Goal: Task Accomplishment & Management: Manage account settings

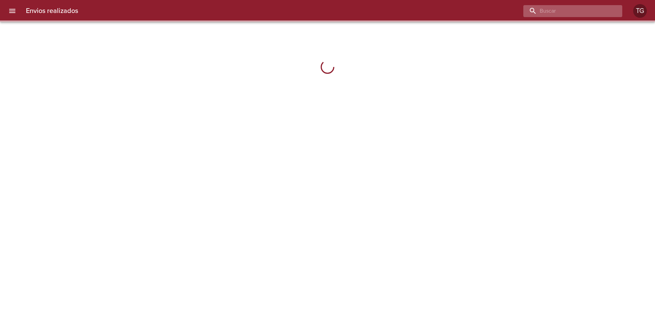
click at [566, 13] on input "buscar" at bounding box center [566, 11] width 87 height 12
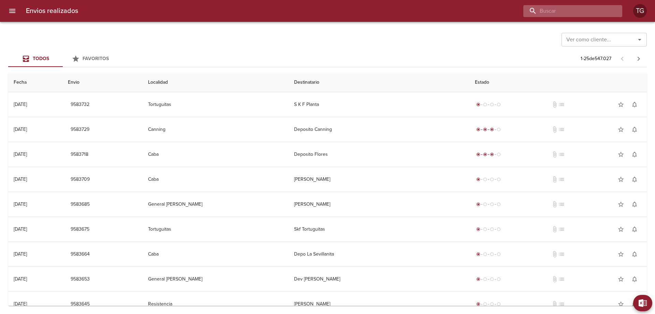
paste input "9441762"
type input "9441762"
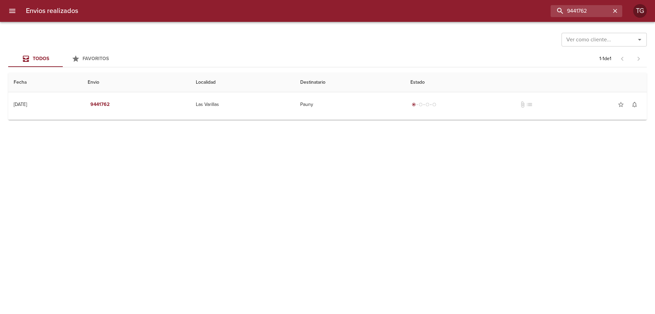
click at [15, 10] on icon "menu" at bounding box center [12, 11] width 6 height 4
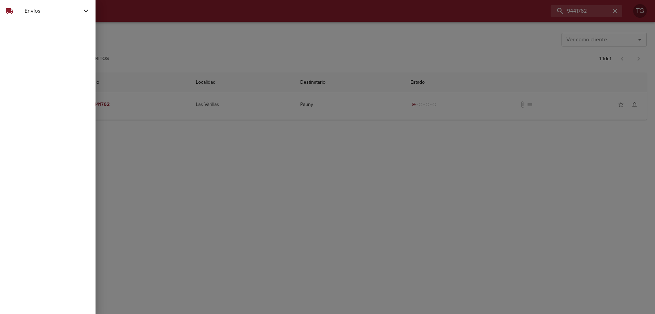
click at [57, 2] on nav "local_shipping Envíos Ver Envíos Actualizar Estados" at bounding box center [48, 11] width 96 height 22
click at [63, 9] on span "Envíos" at bounding box center [53, 11] width 57 height 8
click at [41, 33] on div "Ver Envíos" at bounding box center [48, 28] width 96 height 12
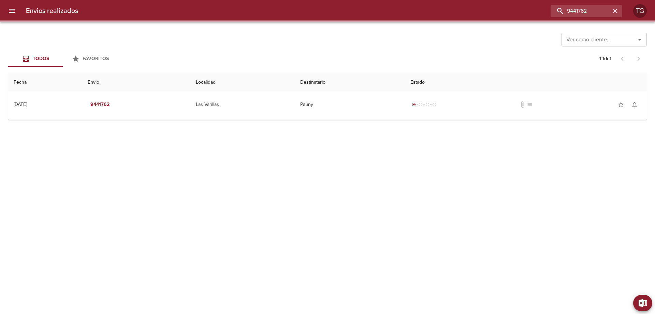
click at [1, 7] on div at bounding box center [3, 157] width 7 height 314
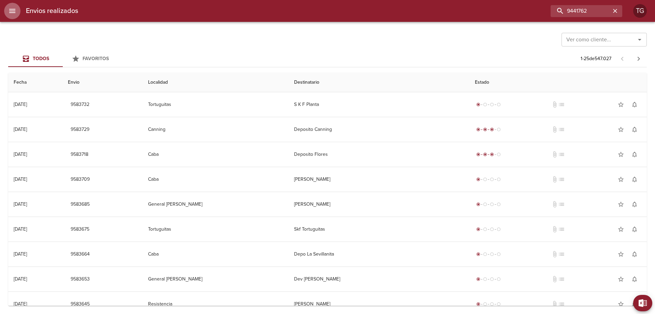
click at [7, 10] on button "menu" at bounding box center [12, 11] width 16 height 16
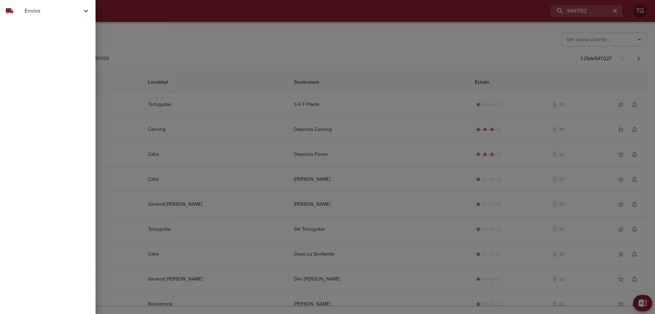
click at [50, 17] on div "local_shipping Envíos" at bounding box center [48, 11] width 96 height 16
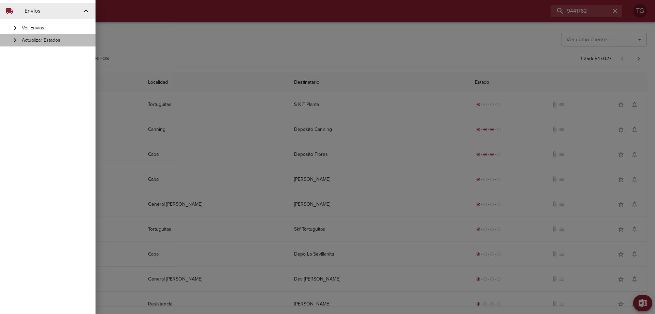
click at [55, 39] on span "Actualizar Estados" at bounding box center [56, 40] width 68 height 7
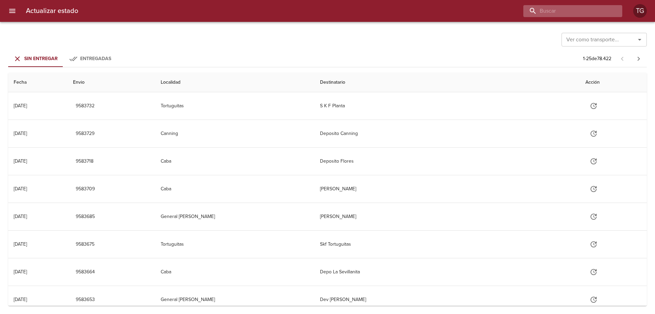
click at [604, 9] on input "buscar" at bounding box center [566, 11] width 87 height 12
paste input "9441762"
type input "9441762"
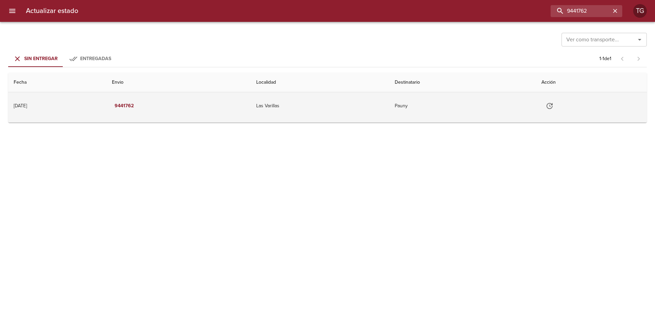
drag, startPoint x: 487, startPoint y: 104, endPoint x: 568, endPoint y: 115, distance: 82.0
click at [492, 105] on td "Pauny" at bounding box center [462, 105] width 147 height 27
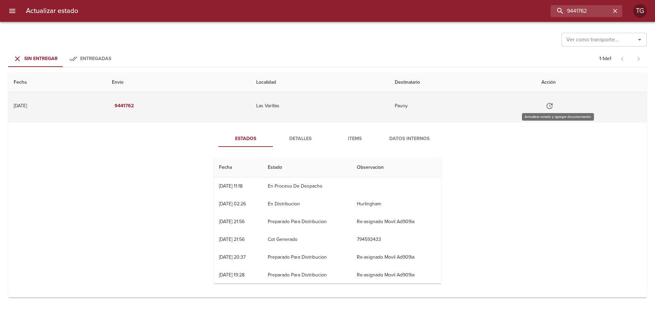
click at [554, 104] on icon "Tabla de envíos del cliente" at bounding box center [550, 106] width 8 height 8
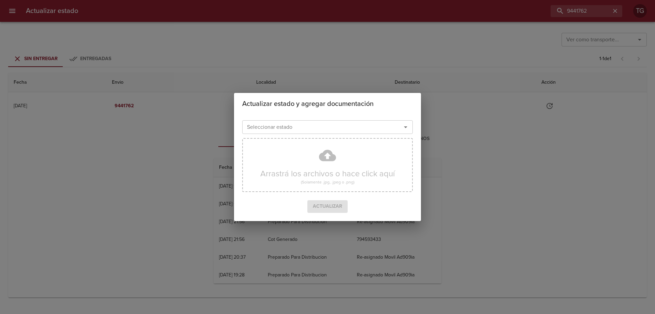
click at [391, 128] on div "Seleccionar estado" at bounding box center [327, 127] width 171 height 14
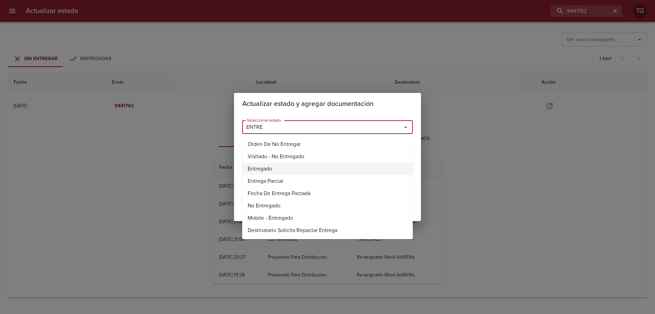
click at [260, 169] on li "Entregado" at bounding box center [327, 168] width 171 height 12
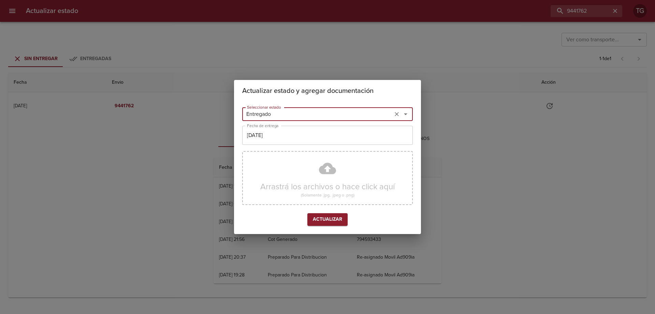
type input "Entregado"
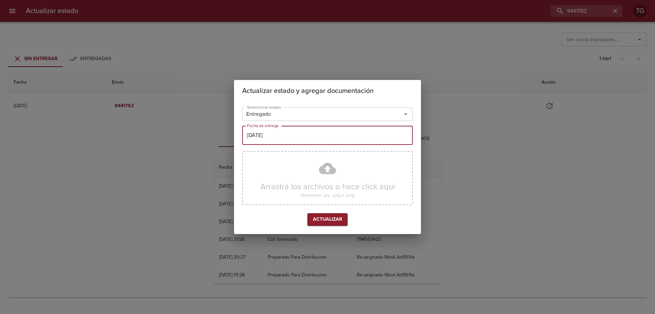
click at [267, 136] on input "[DATE]" at bounding box center [327, 135] width 171 height 19
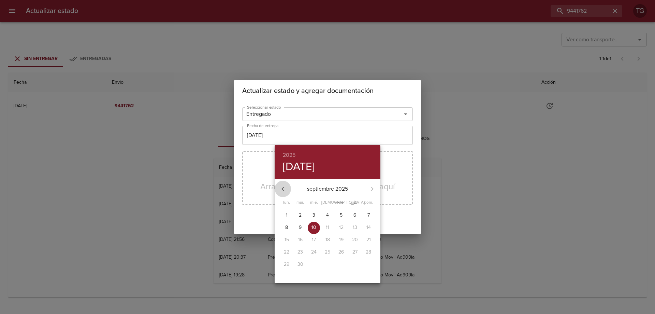
click at [284, 187] on icon "button" at bounding box center [283, 189] width 8 height 8
click at [367, 192] on button "button" at bounding box center [372, 188] width 16 height 16
click at [345, 215] on span "1" at bounding box center [341, 215] width 12 height 7
type input "01/08/2025"
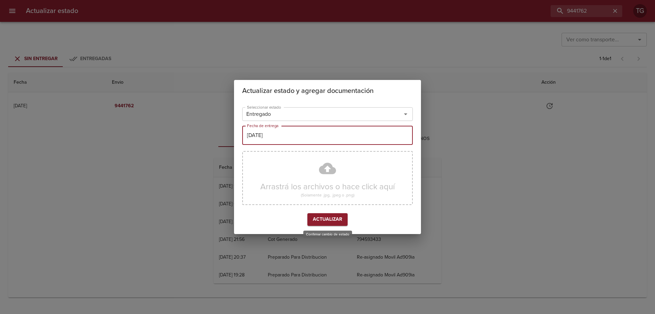
click at [343, 220] on button "Actualizar" at bounding box center [327, 219] width 40 height 13
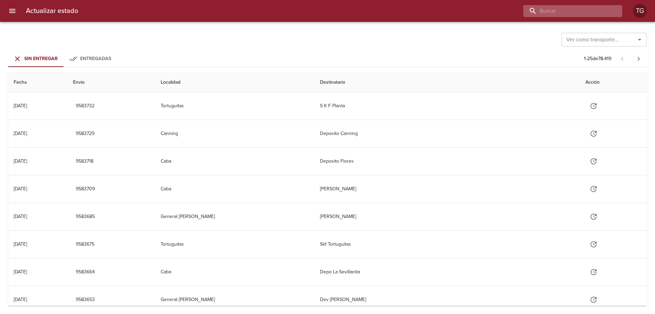
click at [578, 12] on input "buscar" at bounding box center [566, 11] width 87 height 12
paste input "9441821"
type input "9441821"
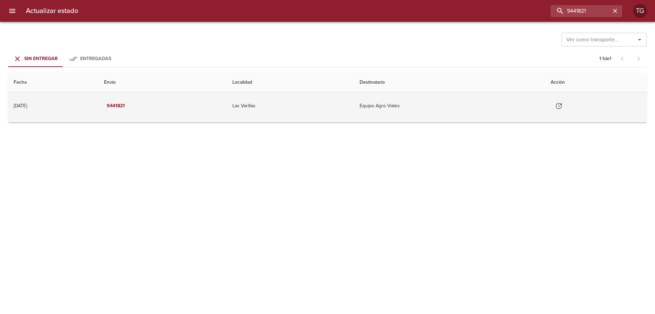
click at [567, 106] on button "Tabla de envíos del cliente" at bounding box center [559, 106] width 16 height 16
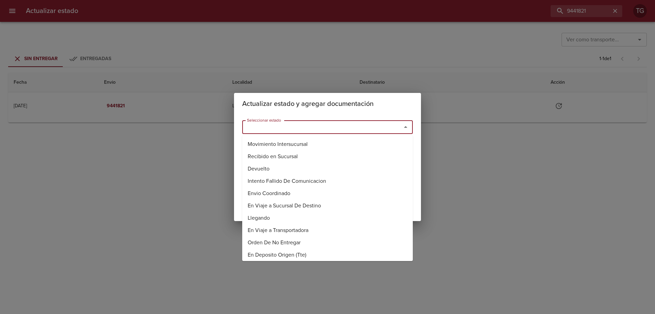
click at [337, 128] on input "Seleccionar estado" at bounding box center [317, 127] width 146 height 10
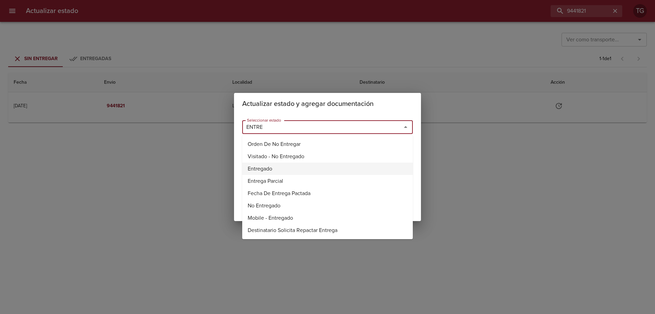
click at [264, 169] on li "Entregado" at bounding box center [327, 168] width 171 height 12
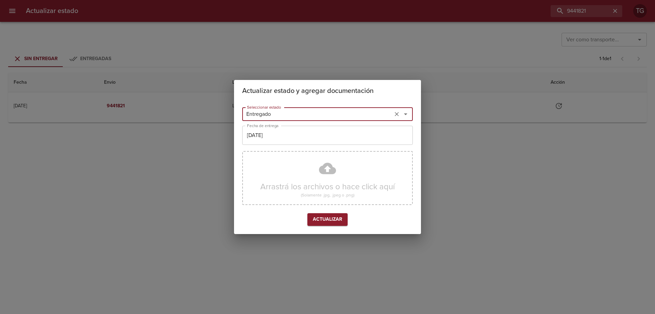
type input "Entregado"
click at [280, 139] on input "[DATE]" at bounding box center [327, 135] width 171 height 19
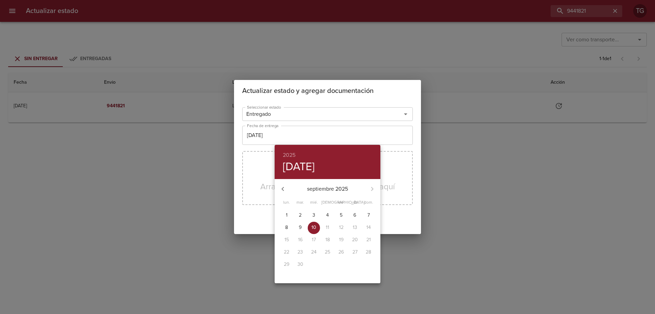
click at [281, 189] on icon "button" at bounding box center [283, 189] width 8 height 8
click at [374, 189] on icon "button" at bounding box center [372, 189] width 8 height 8
click at [339, 216] on span "1" at bounding box center [341, 215] width 12 height 7
type input "[DATE]"
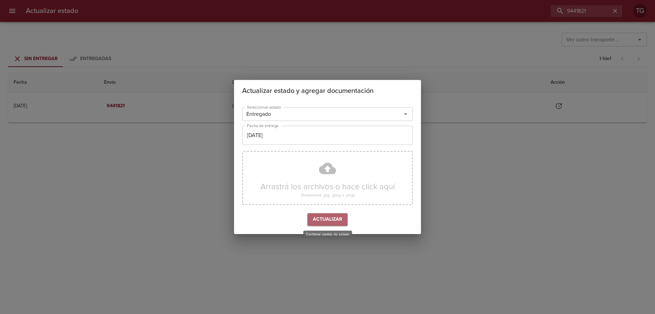
drag, startPoint x: 343, startPoint y: 213, endPoint x: 338, endPoint y: 215, distance: 5.5
click at [343, 214] on button "Actualizar" at bounding box center [327, 219] width 40 height 13
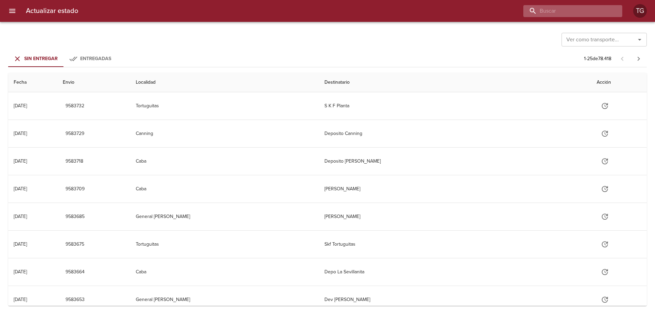
click at [591, 11] on input "buscar" at bounding box center [566, 11] width 87 height 12
paste input "9453785"
type input "9453785"
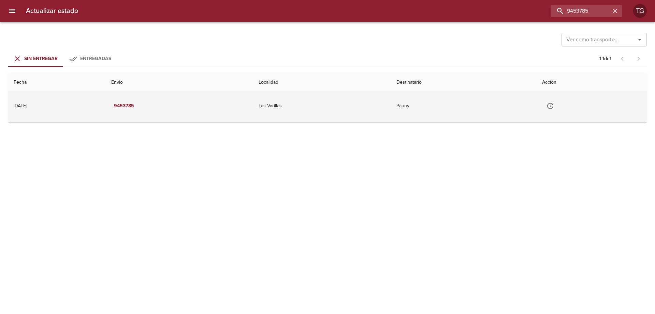
click at [558, 106] on button "Tabla de envíos del cliente" at bounding box center [550, 106] width 16 height 16
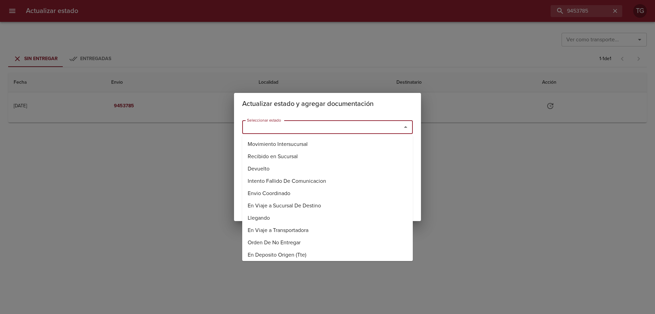
click at [347, 122] on input "Seleccionar estado" at bounding box center [317, 127] width 146 height 10
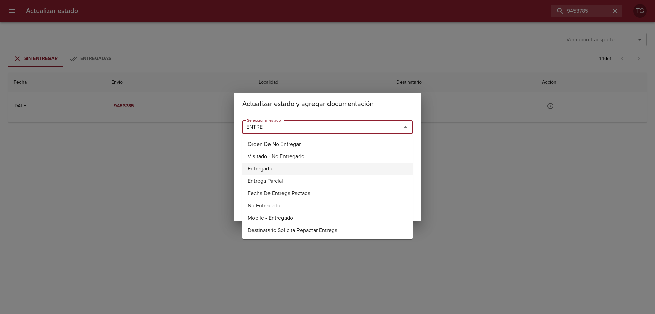
click at [263, 169] on li "Entregado" at bounding box center [327, 168] width 171 height 12
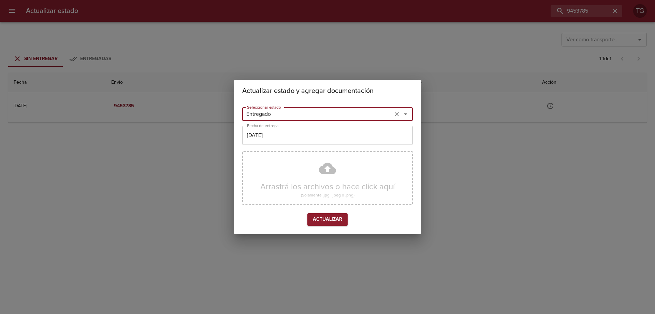
type input "Entregado"
click at [277, 138] on input "[DATE]" at bounding box center [327, 135] width 171 height 19
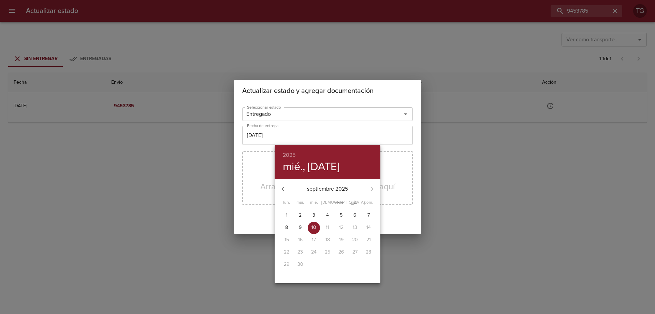
click at [280, 187] on icon "button" at bounding box center [283, 189] width 8 height 8
click at [343, 216] on span "1" at bounding box center [341, 215] width 12 height 7
type input "01/08/2025"
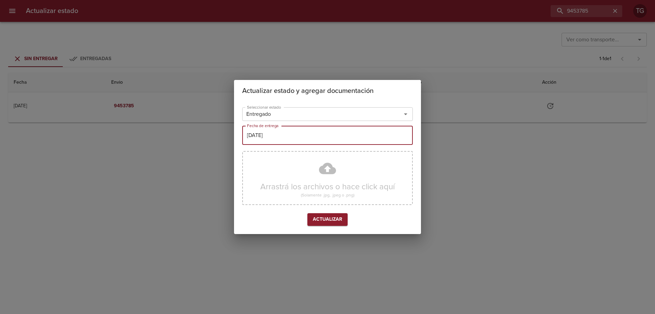
click at [337, 219] on span "Actualizar" at bounding box center [327, 219] width 29 height 9
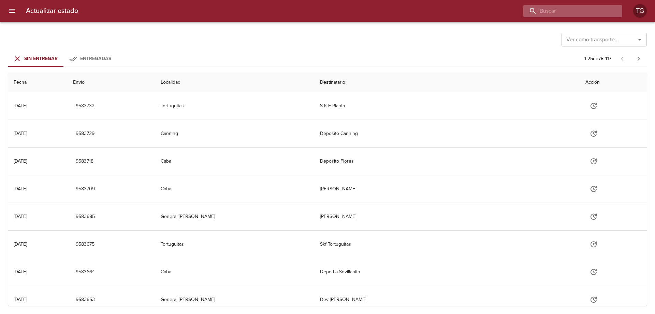
click at [601, 12] on input "buscar" at bounding box center [566, 11] width 87 height 12
paste input "9449639"
type input "9449639"
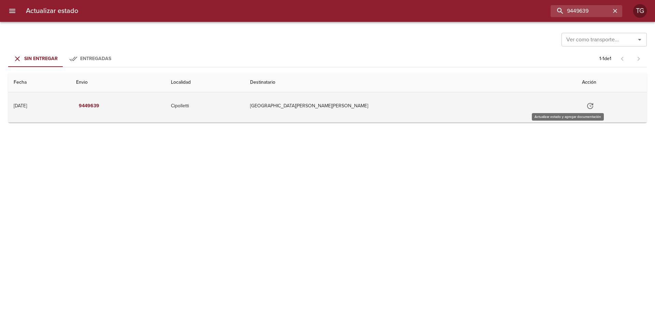
click at [587, 104] on icon "Tabla de envíos del cliente" at bounding box center [590, 106] width 6 height 6
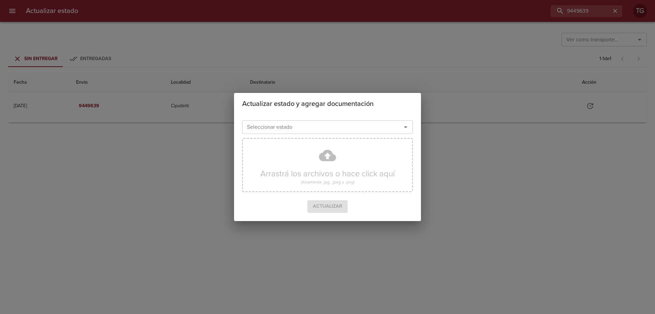
click at [354, 128] on input "Seleccionar estado" at bounding box center [317, 127] width 146 height 10
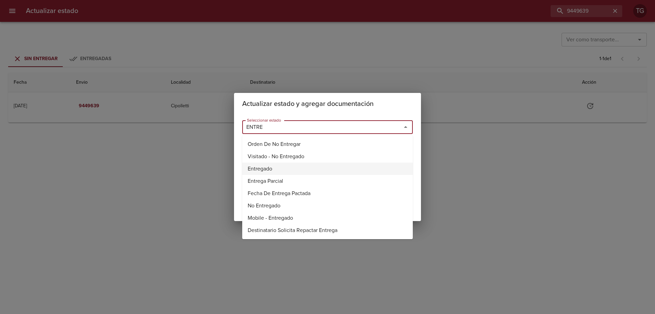
click at [284, 172] on li "Entregado" at bounding box center [327, 168] width 171 height 12
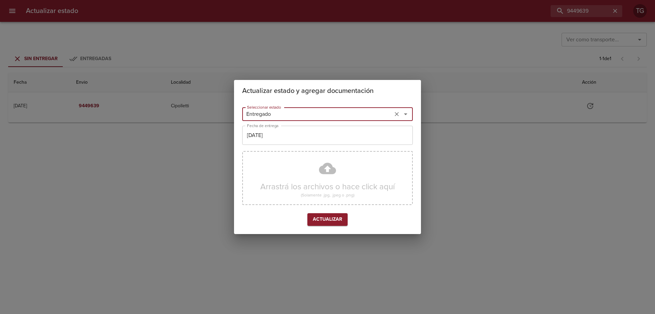
type input "Entregado"
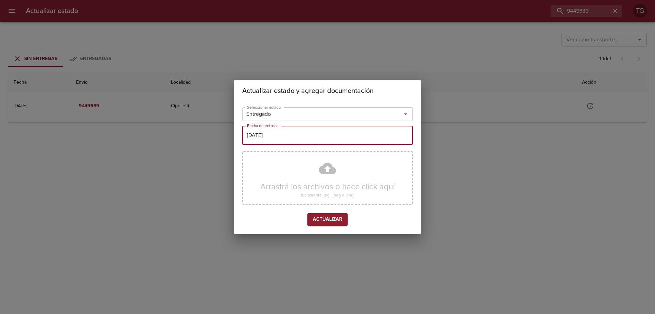
click at [275, 140] on input "[DATE]" at bounding box center [327, 135] width 171 height 19
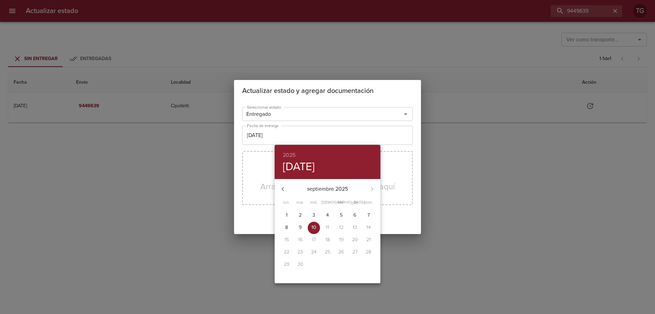
click at [284, 226] on span "8" at bounding box center [286, 227] width 12 height 7
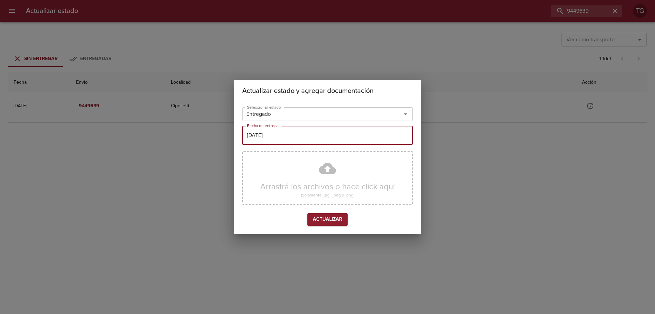
type input "08/09/2025"
click at [335, 218] on span "Actualizar" at bounding box center [327, 219] width 29 height 9
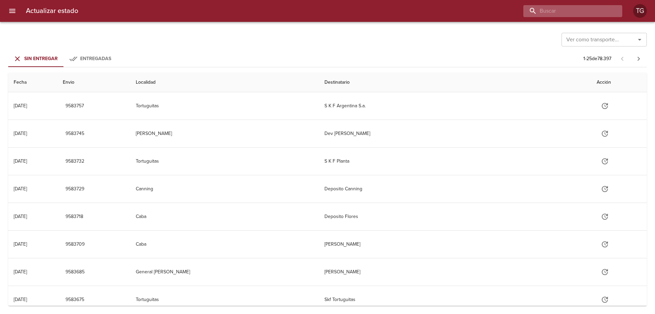
click at [571, 10] on input "buscar" at bounding box center [566, 11] width 87 height 12
paste input "9449639"
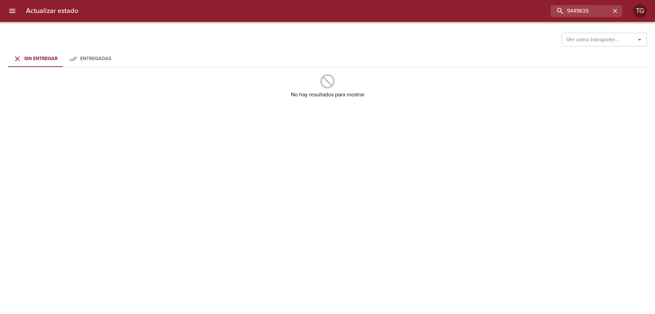
click at [87, 56] on span "Entregadas" at bounding box center [95, 59] width 31 height 6
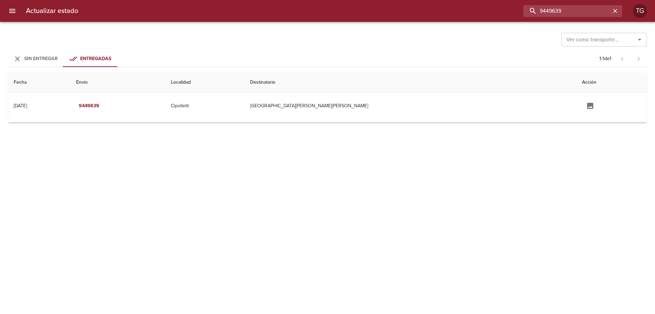
drag, startPoint x: 593, startPoint y: 10, endPoint x: 448, endPoint y: 11, distance: 145.3
click at [448, 13] on div "9449639" at bounding box center [353, 11] width 539 height 12
paste input "55708"
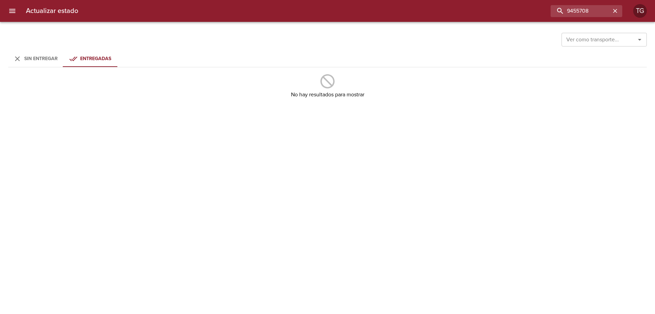
click at [45, 58] on span "Sin Entregar" at bounding box center [40, 59] width 33 height 6
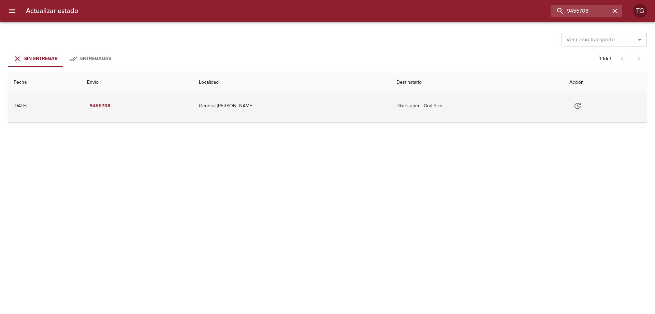
click at [570, 111] on button "Tabla de envíos del cliente" at bounding box center [577, 106] width 16 height 16
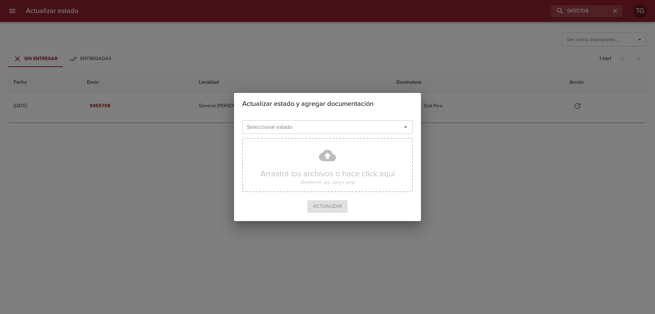
drag, startPoint x: 436, startPoint y: 114, endPoint x: 452, endPoint y: 108, distance: 17.1
click at [436, 112] on div "Actualizar estado y agregar documentación Seleccionar estado Seleccionar estado…" at bounding box center [327, 157] width 655 height 314
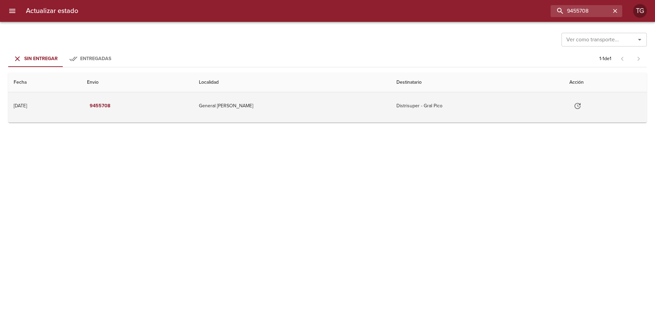
click at [457, 102] on td "Distrisuper - Gral Pico" at bounding box center [477, 105] width 173 height 27
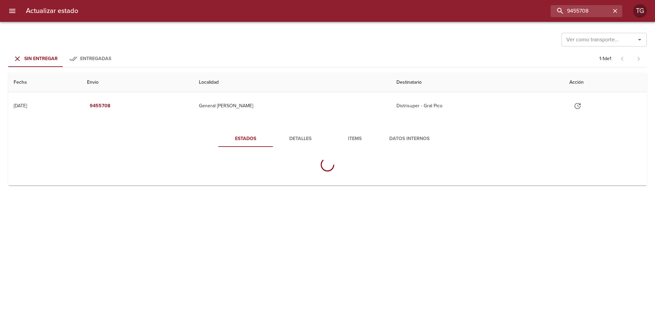
click at [364, 134] on span "Items" at bounding box center [355, 138] width 46 height 9
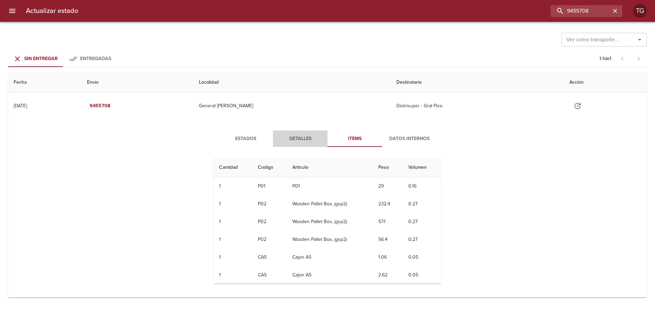
click at [295, 137] on span "Detalles" at bounding box center [300, 138] width 46 height 9
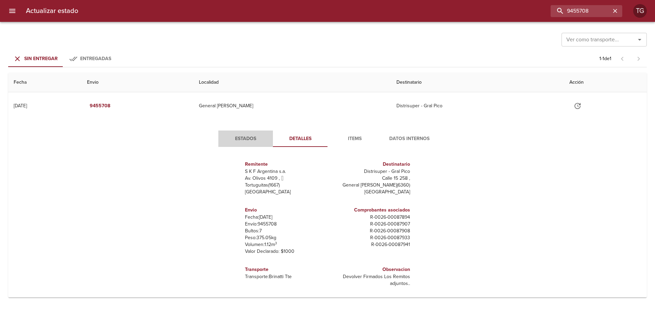
click at [250, 144] on button "Estados" at bounding box center [245, 138] width 55 height 16
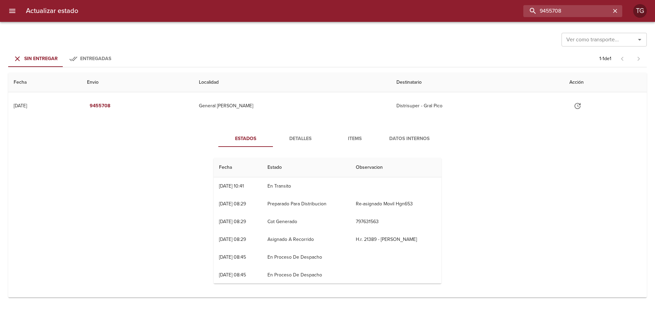
drag, startPoint x: 578, startPoint y: 14, endPoint x: 378, endPoint y: 23, distance: 199.8
click at [451, 18] on div "Actualizar estado 9455708 TG" at bounding box center [327, 11] width 655 height 22
drag, startPoint x: 571, startPoint y: 7, endPoint x: 514, endPoint y: 10, distance: 57.1
click at [516, 10] on div "9455708" at bounding box center [353, 11] width 539 height 12
paste input "6994"
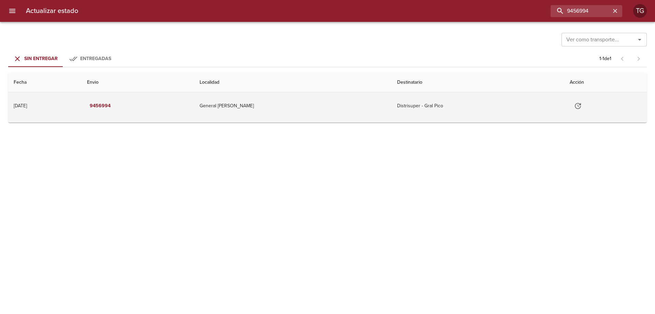
click at [425, 96] on td "Distrisuper - Gral Pico" at bounding box center [478, 105] width 173 height 27
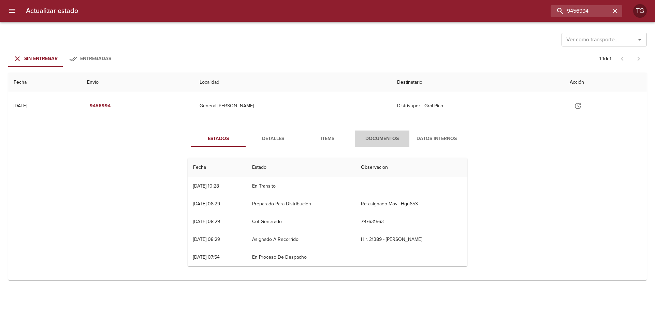
click at [372, 135] on span "Documentos" at bounding box center [382, 138] width 46 height 9
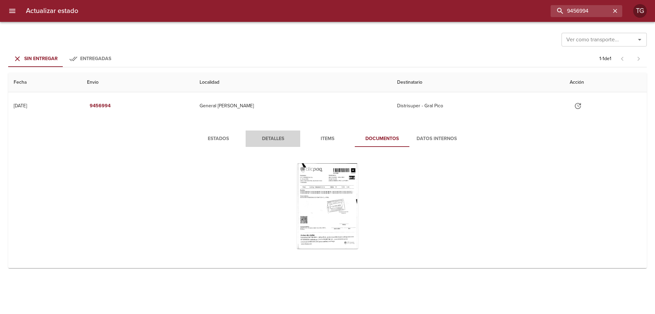
drag, startPoint x: 277, startPoint y: 145, endPoint x: 269, endPoint y: 147, distance: 8.0
click at [276, 146] on button "Detalles" at bounding box center [273, 138] width 55 height 16
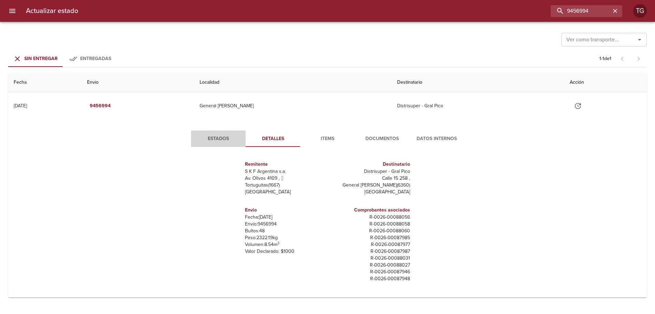
click at [218, 139] on span "Estados" at bounding box center [218, 138] width 46 height 9
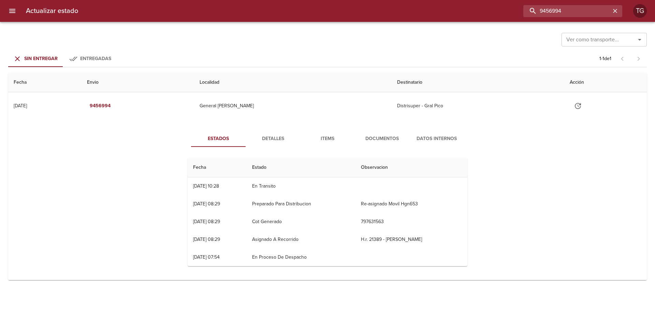
drag, startPoint x: 591, startPoint y: 11, endPoint x: 436, endPoint y: 13, distance: 154.6
click at [436, 13] on div "9456994" at bounding box center [353, 11] width 539 height 12
paste input "9473708"
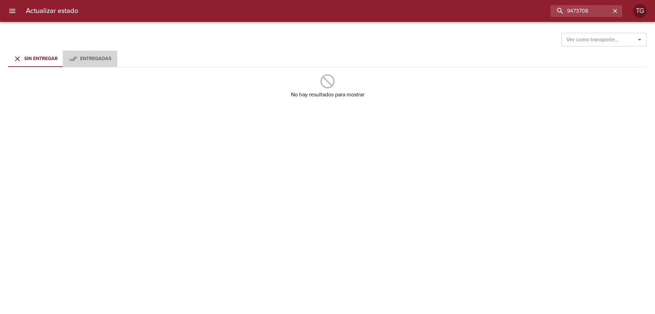
click at [105, 60] on span "Entregadas" at bounding box center [95, 59] width 31 height 6
click at [43, 58] on span "Sin Entregar" at bounding box center [40, 59] width 33 height 6
drag, startPoint x: 570, startPoint y: 11, endPoint x: 655, endPoint y: 47, distance: 91.9
click at [573, 16] on input "9473708" at bounding box center [566, 11] width 87 height 12
type input "9473708"
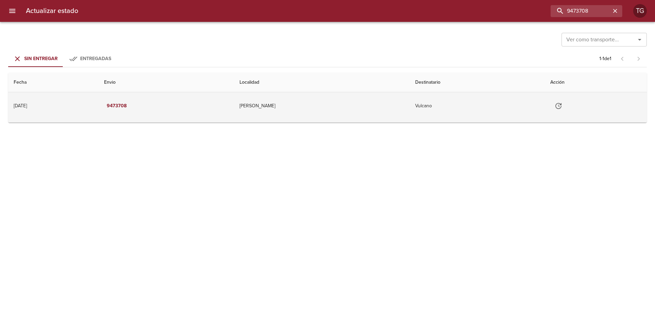
click at [489, 117] on td "Vulcano" at bounding box center [477, 105] width 135 height 27
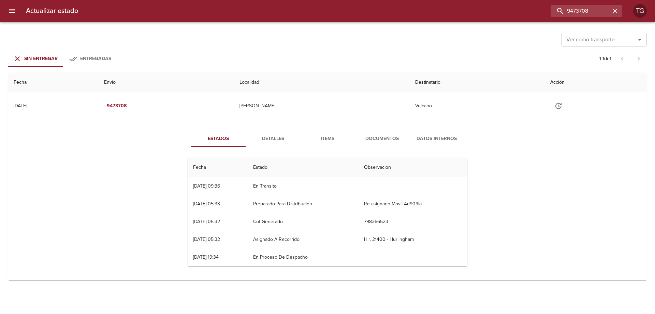
click at [369, 137] on span "Documentos" at bounding box center [382, 138] width 46 height 9
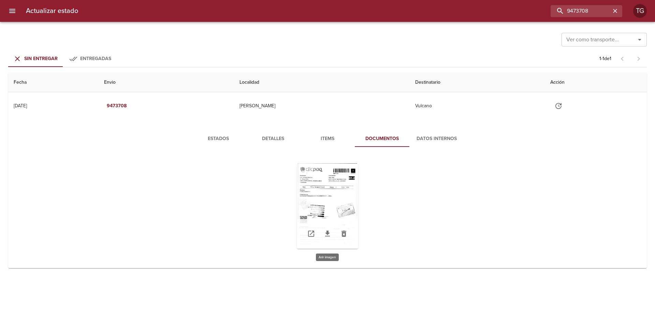
click at [331, 198] on div "Tabla de envíos del cliente" at bounding box center [327, 205] width 61 height 85
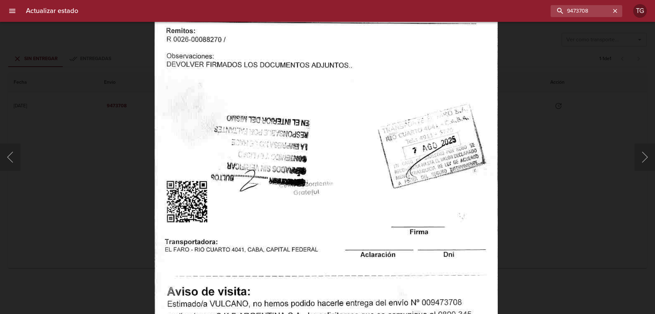
click at [536, 145] on div "Lightbox" at bounding box center [327, 157] width 655 height 314
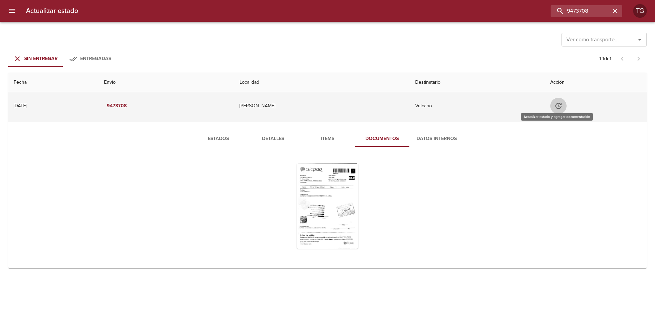
click at [562, 106] on button "Tabla de envíos del cliente" at bounding box center [558, 106] width 16 height 16
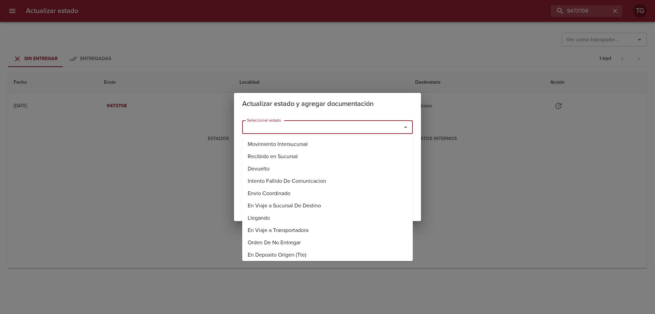
click at [365, 126] on input "Seleccionar estado" at bounding box center [317, 127] width 146 height 10
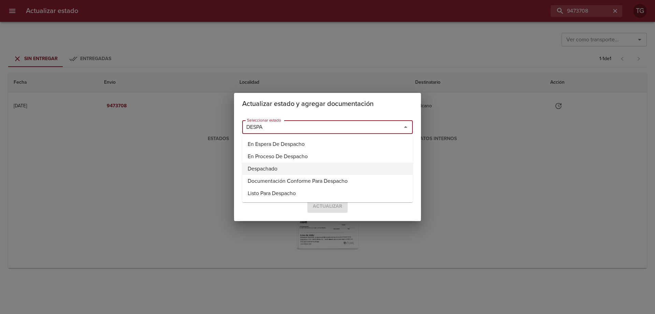
click at [261, 169] on li "Despachado" at bounding box center [327, 168] width 171 height 12
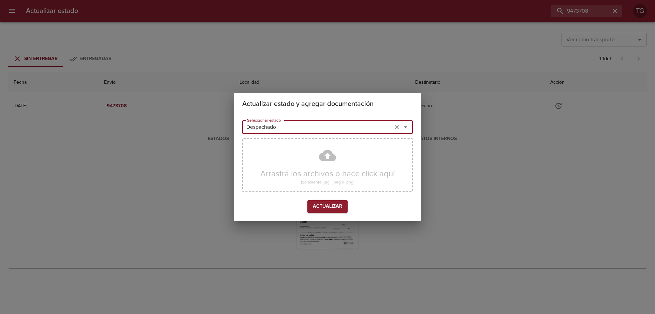
type input "Despachado"
click at [326, 208] on span "Actualizar" at bounding box center [327, 206] width 29 height 9
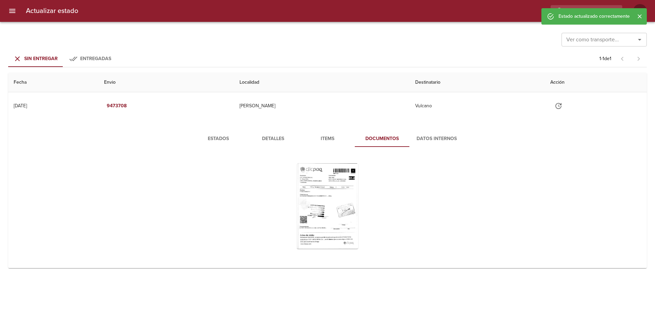
click at [585, 9] on div "Estado actualizado correctamente" at bounding box center [593, 16] width 105 height 16
click at [590, 6] on input "9473708" at bounding box center [566, 11] width 87 height 12
paste input "81877"
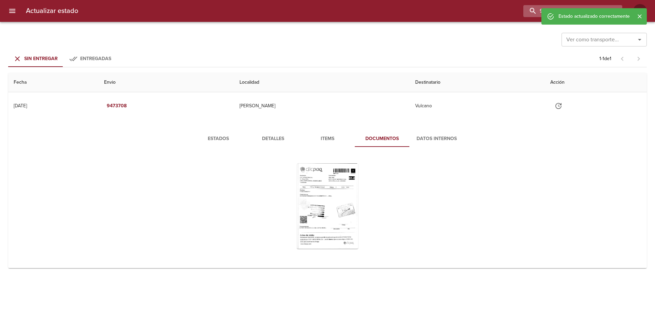
type input "9481877"
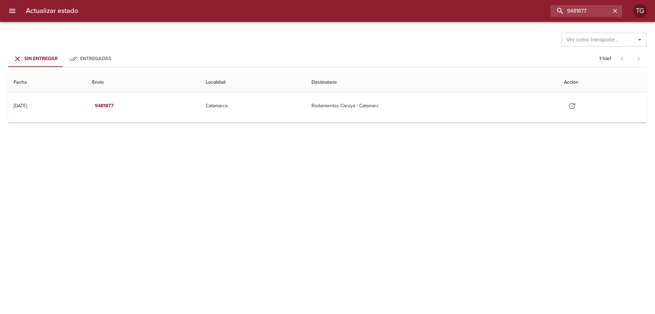
drag, startPoint x: 214, startPoint y: 83, endPoint x: 244, endPoint y: 128, distance: 53.6
click at [200, 85] on th "Envio" at bounding box center [144, 82] width 114 height 19
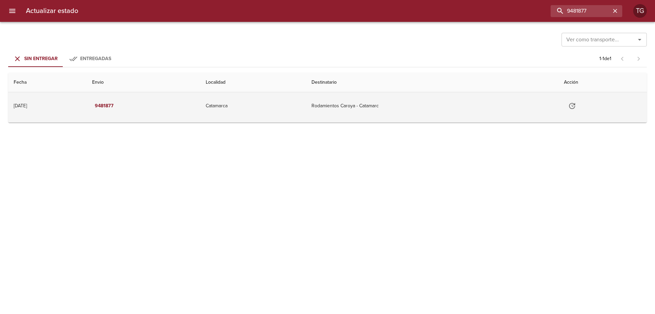
click at [284, 106] on td "Catamarca" at bounding box center [253, 105] width 106 height 27
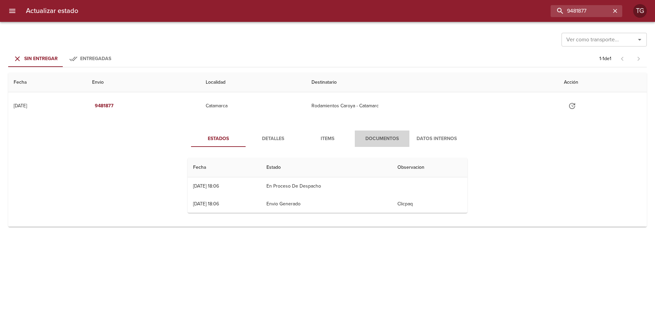
click at [383, 134] on span "Documentos" at bounding box center [382, 138] width 46 height 9
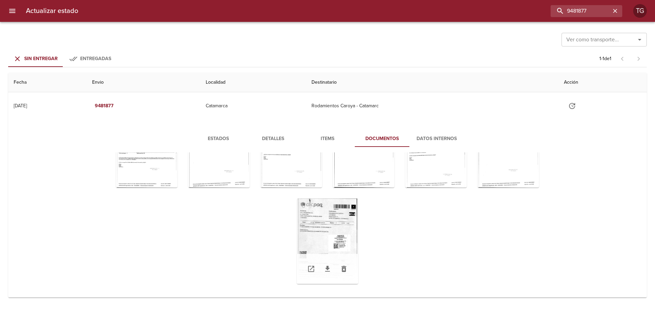
scroll to position [74, 0]
click at [329, 232] on div "Tabla de envíos del cliente" at bounding box center [327, 240] width 61 height 85
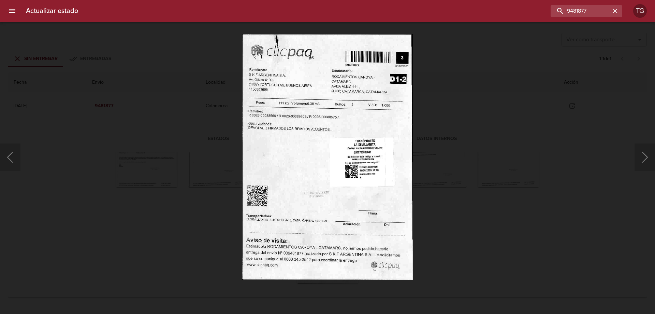
click at [450, 166] on div "Lightbox" at bounding box center [327, 157] width 655 height 314
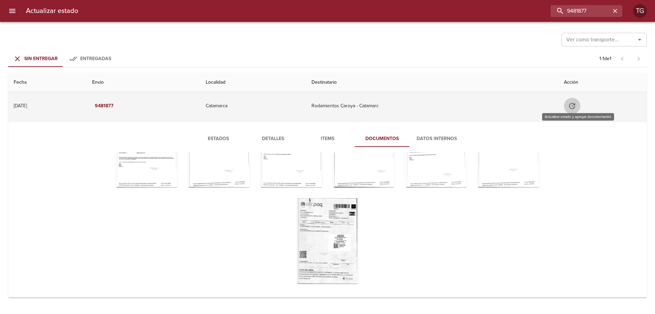
click at [576, 105] on icon "Tabla de envíos del cliente" at bounding box center [572, 106] width 8 height 8
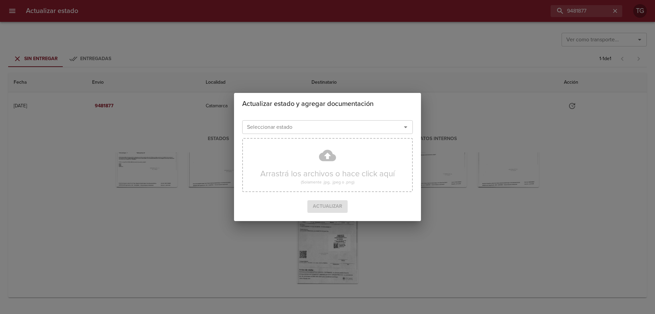
click at [367, 129] on input "Seleccionar estado" at bounding box center [317, 127] width 146 height 10
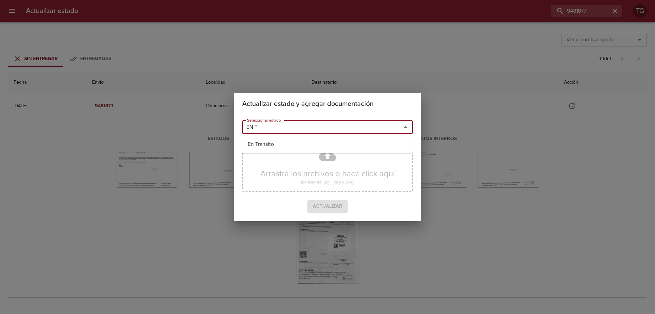
click at [331, 144] on li "En Transito" at bounding box center [327, 144] width 171 height 12
type input "En Transito"
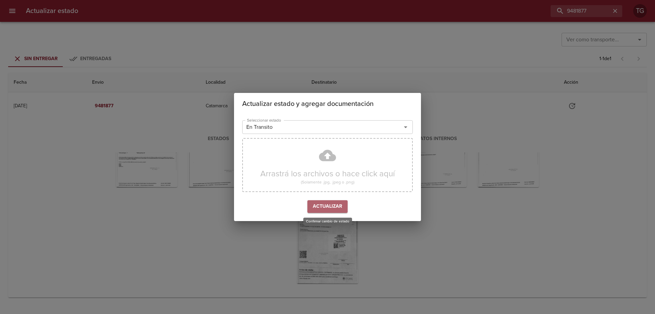
click at [336, 203] on span "Actualizar" at bounding box center [327, 206] width 29 height 9
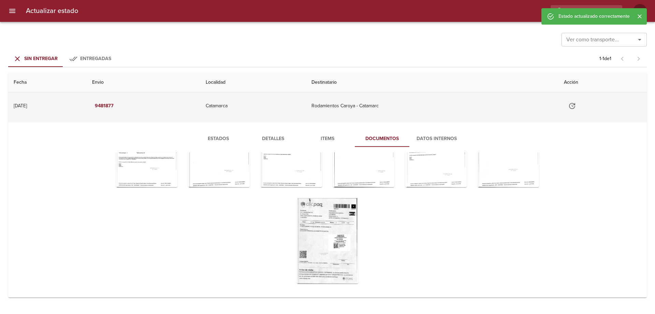
click at [361, 104] on td "Rodamientos Caroya - Catamarc" at bounding box center [432, 105] width 252 height 27
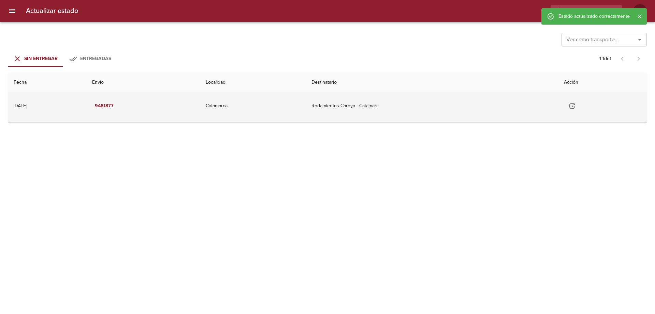
click at [363, 97] on td "Rodamientos Caroya - Catamarc" at bounding box center [432, 105] width 252 height 27
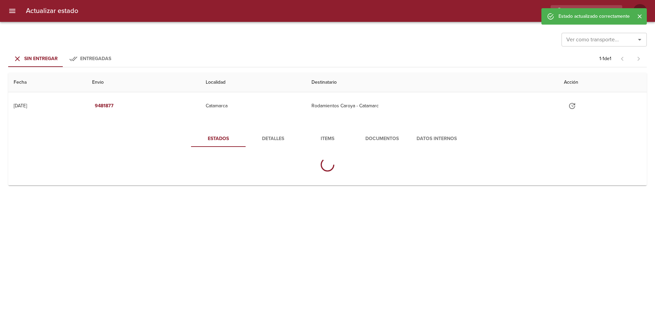
click at [315, 135] on span "Items" at bounding box center [327, 138] width 46 height 9
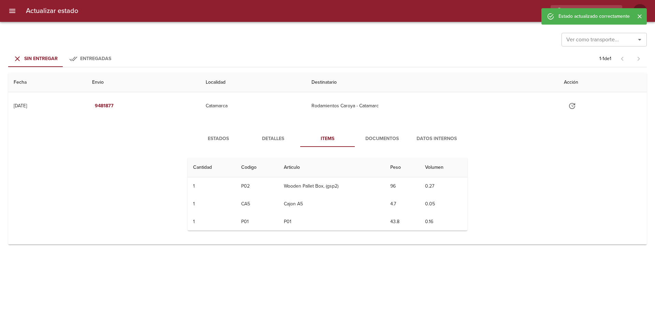
drag, startPoint x: 282, startPoint y: 138, endPoint x: 292, endPoint y: 139, distance: 9.3
click at [284, 138] on span "Detalles" at bounding box center [273, 138] width 46 height 9
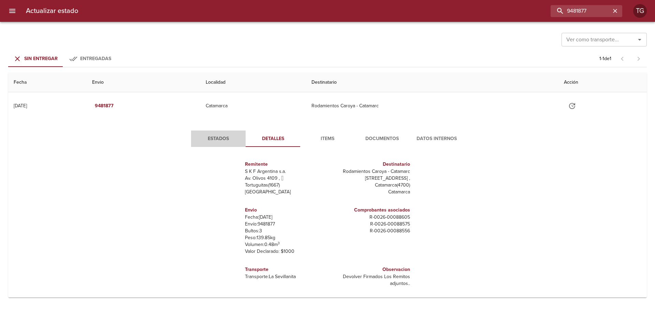
click at [220, 134] on span "Estados" at bounding box center [218, 138] width 46 height 9
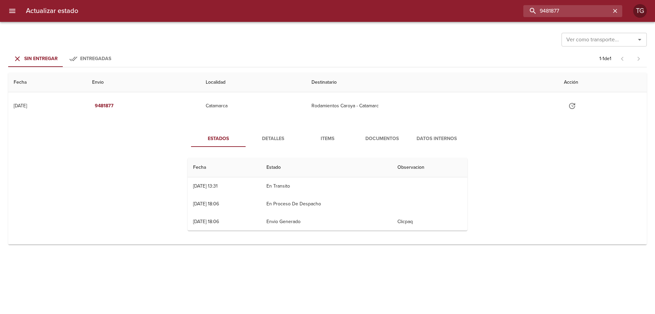
drag, startPoint x: 551, startPoint y: 9, endPoint x: 392, endPoint y: 9, distance: 159.0
click at [407, 9] on div "9481877" at bounding box center [353, 11] width 539 height 12
paste input "50"
type input "9481850"
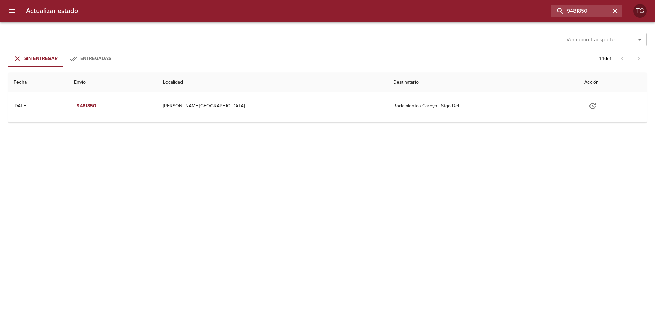
click at [424, 88] on th "Destinatario" at bounding box center [483, 82] width 191 height 19
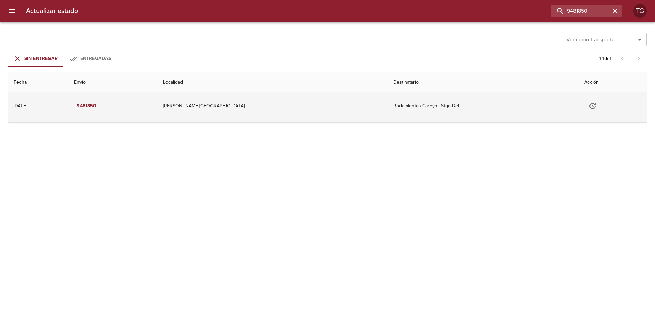
drag, startPoint x: 432, startPoint y: 114, endPoint x: 432, endPoint y: 118, distance: 4.8
click at [432, 114] on td "Rodamientos Caroya - Stgo Del" at bounding box center [483, 105] width 191 height 27
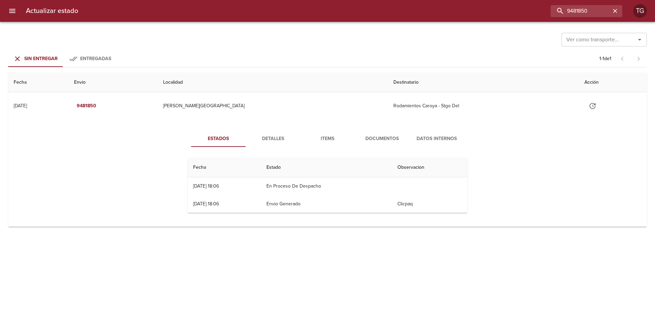
click at [379, 143] on span "Documentos" at bounding box center [382, 138] width 46 height 9
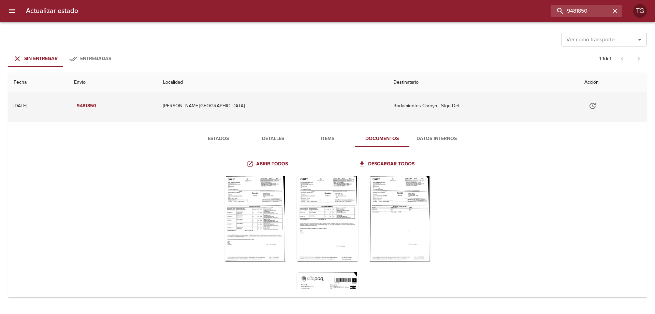
click at [589, 110] on icon "Tabla de envíos del cliente" at bounding box center [593, 106] width 8 height 8
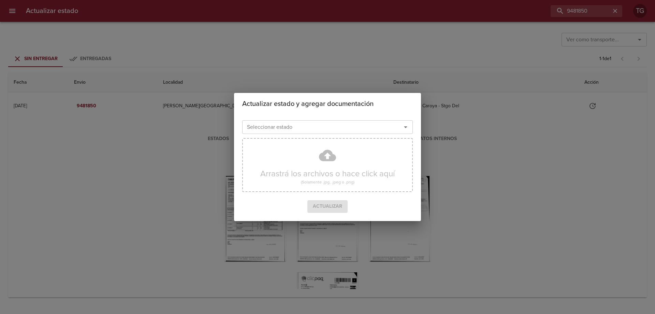
click at [357, 133] on div "Seleccionar estado" at bounding box center [327, 127] width 171 height 14
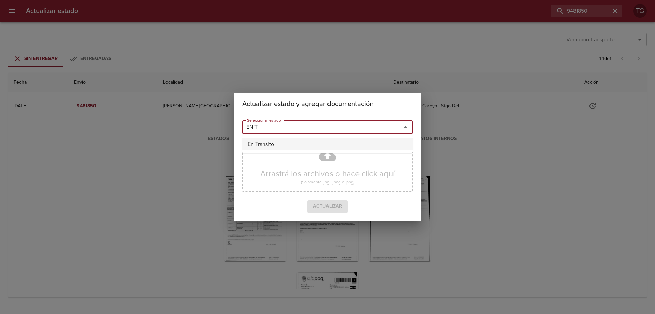
click at [280, 146] on li "En Transito" at bounding box center [327, 144] width 171 height 12
type input "En Transito"
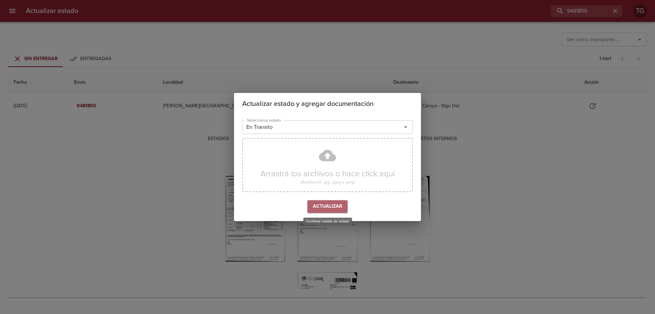
click at [329, 208] on span "Actualizar" at bounding box center [327, 206] width 29 height 9
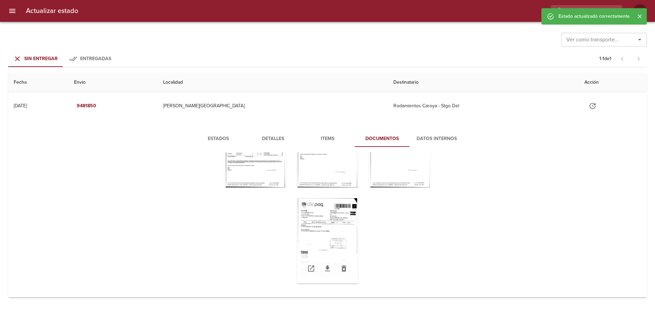
click at [328, 222] on div "Tabla de envíos del cliente" at bounding box center [327, 240] width 61 height 85
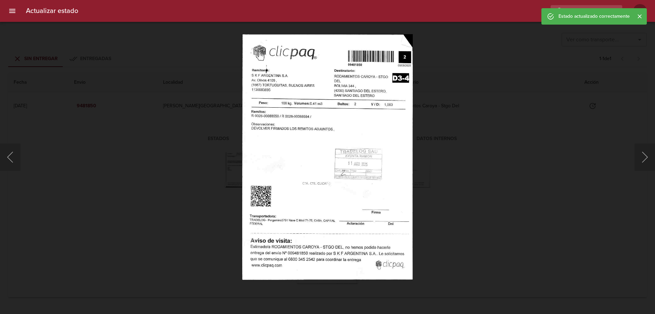
click at [454, 164] on div "Lightbox" at bounding box center [327, 157] width 655 height 314
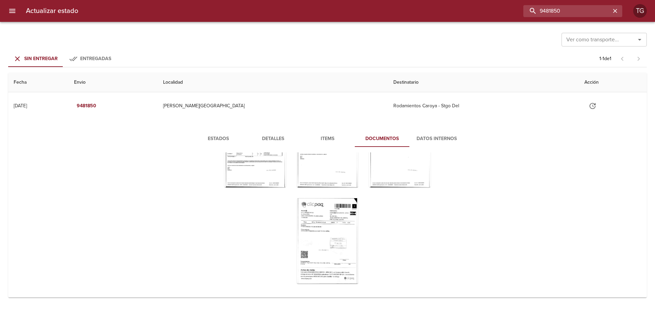
drag, startPoint x: 466, startPoint y: 14, endPoint x: 403, endPoint y: 11, distance: 63.5
click at [410, 11] on div "9481850" at bounding box center [353, 11] width 539 height 12
paste input "2231"
type input "9482231"
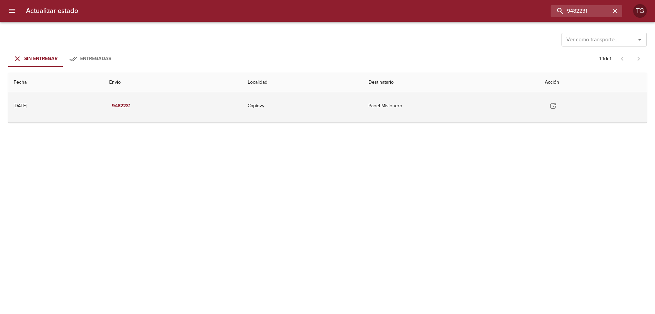
click at [294, 110] on td "Capiovy" at bounding box center [302, 105] width 121 height 27
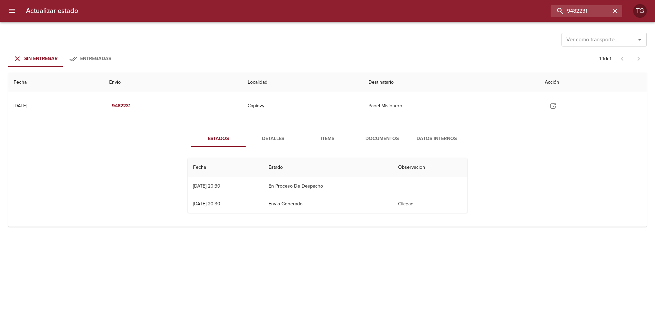
click at [363, 139] on span "Documentos" at bounding box center [382, 138] width 46 height 9
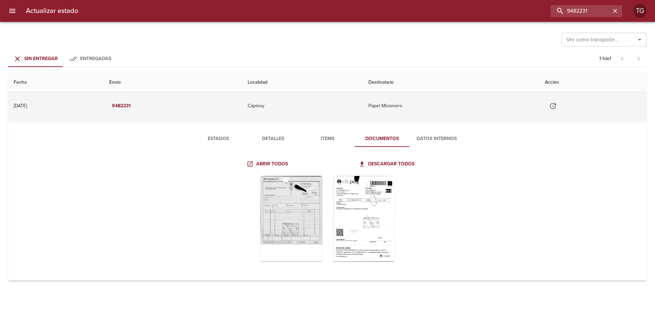
click at [552, 104] on td "Tabla de envíos del cliente" at bounding box center [592, 105] width 107 height 27
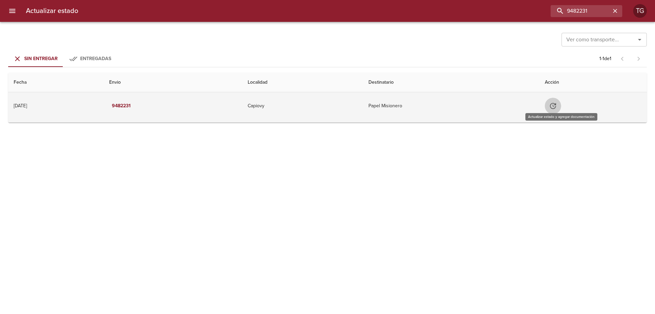
click at [557, 106] on icon "Tabla de envíos del cliente" at bounding box center [553, 106] width 8 height 8
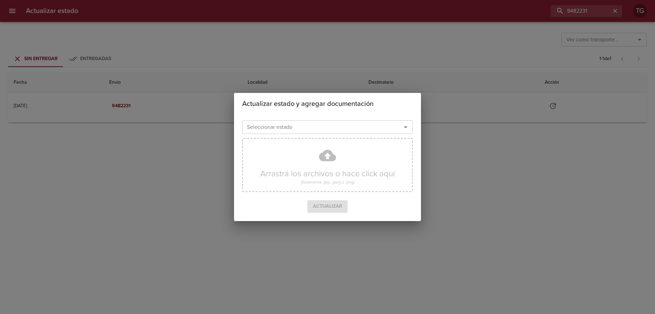
click at [301, 124] on input "Seleccionar estado" at bounding box center [317, 127] width 146 height 10
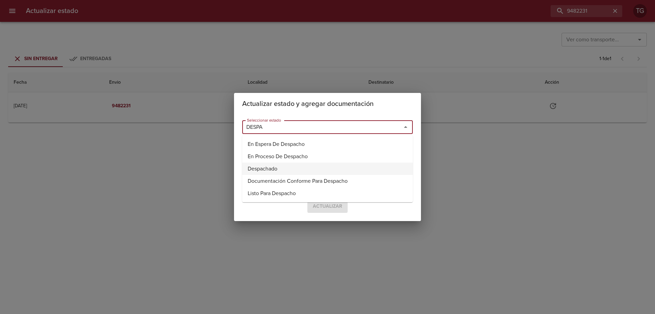
click at [306, 168] on li "Despachado" at bounding box center [327, 168] width 171 height 12
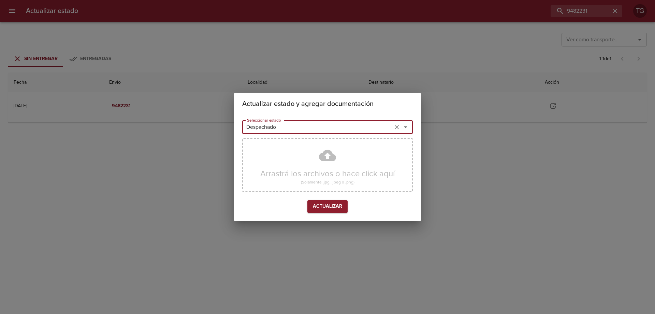
type input "Despachado"
click at [320, 201] on button "Actualizar" at bounding box center [327, 206] width 40 height 13
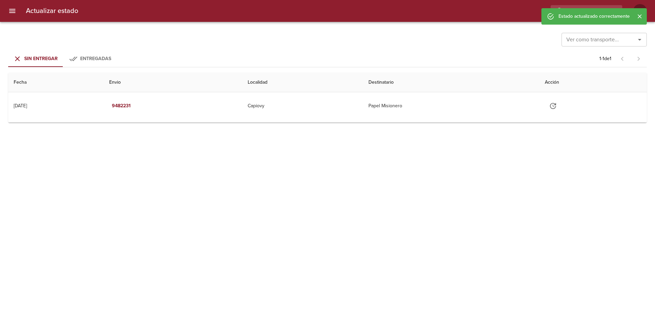
click at [587, 9] on div "Estado actualizado correctamente" at bounding box center [593, 16] width 105 height 16
click at [587, 6] on input "9482231" at bounding box center [566, 11] width 87 height 12
paste input "09182"
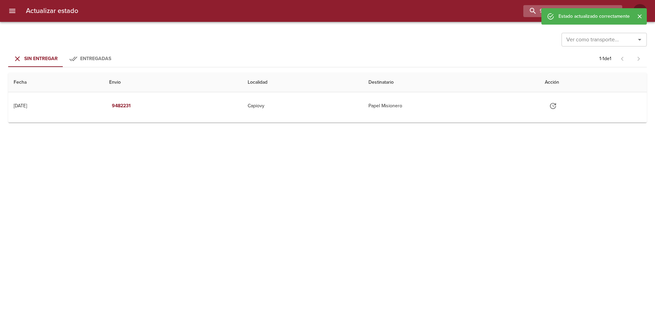
type input "9409182"
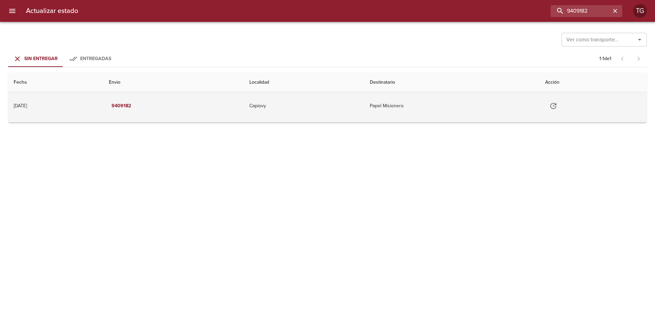
click at [553, 107] on button "Tabla de envíos del cliente" at bounding box center [553, 106] width 16 height 16
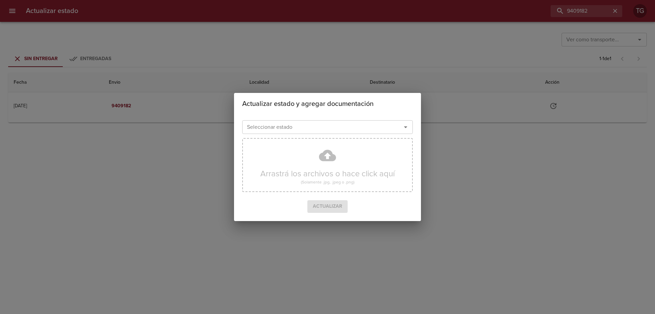
click at [316, 132] on div "Seleccionar estado" at bounding box center [327, 127] width 171 height 14
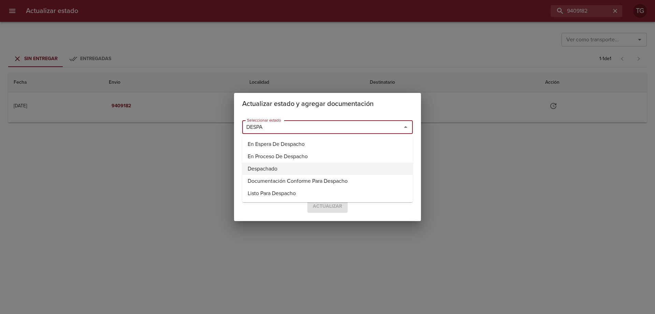
click at [286, 167] on li "Despachado" at bounding box center [327, 168] width 171 height 12
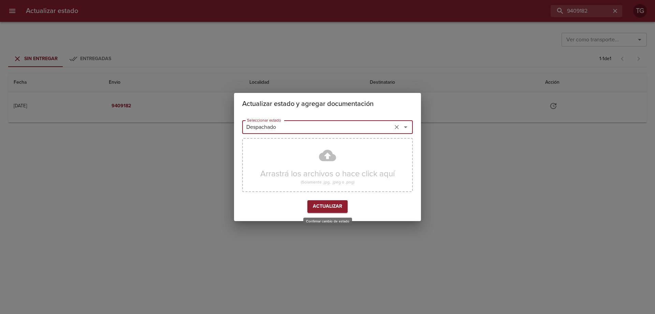
type input "Despachado"
click at [314, 203] on span "Actualizar" at bounding box center [327, 206] width 29 height 9
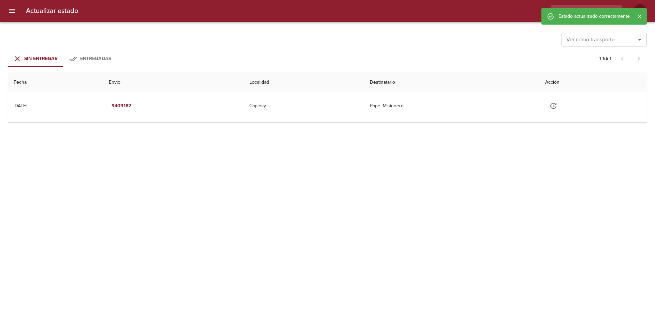
click at [581, 11] on div "Estado actualizado correctamente" at bounding box center [593, 16] width 71 height 12
click at [582, 9] on div "Estado actualizado correctamente" at bounding box center [593, 16] width 105 height 16
click at [583, 9] on div "Estado actualizado correctamente" at bounding box center [593, 16] width 105 height 16
click at [642, 16] on icon "Cerrar" at bounding box center [639, 16] width 7 height 7
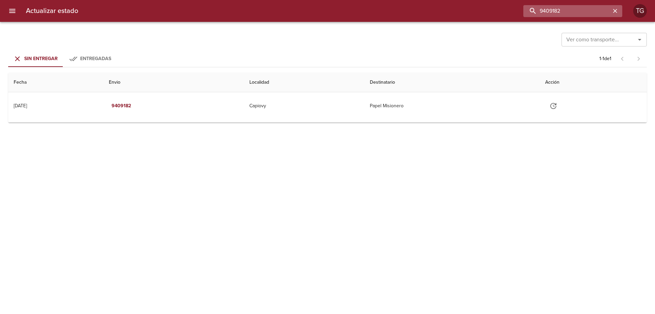
click at [599, 9] on input "9409182" at bounding box center [566, 11] width 87 height 12
paste input "CAPIOVY"
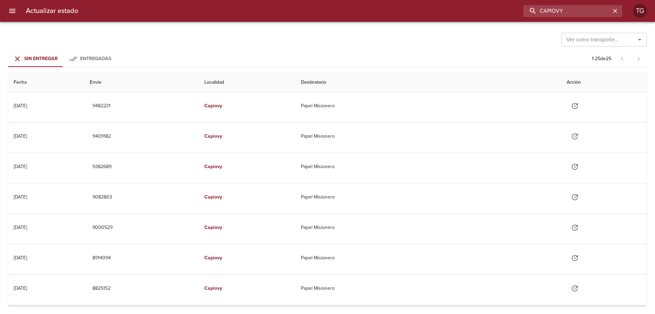
drag, startPoint x: 572, startPoint y: 10, endPoint x: 414, endPoint y: 9, distance: 158.0
click at [416, 10] on div "CAPIOVY" at bounding box center [353, 11] width 539 height 12
paste input "9482231"
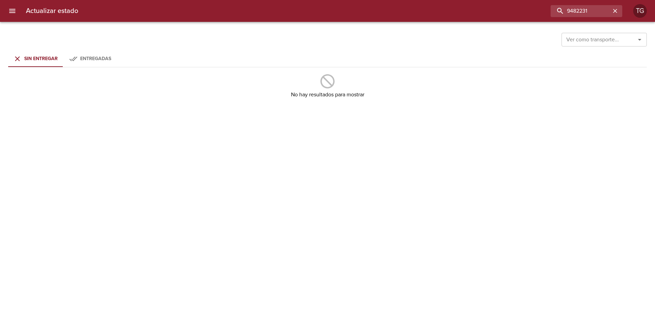
click at [92, 59] on span "Entregadas" at bounding box center [95, 59] width 31 height 6
click at [568, 10] on input "9482231" at bounding box center [566, 11] width 87 height 12
type input "9482231"
click at [32, 63] on div "Sin Entregar" at bounding box center [40, 59] width 33 height 9
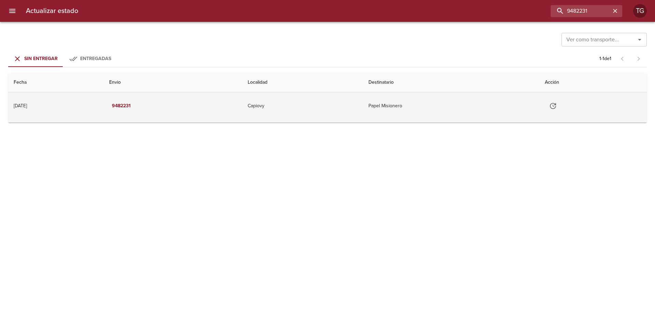
click at [411, 100] on td "Papel Misionero" at bounding box center [451, 105] width 176 height 27
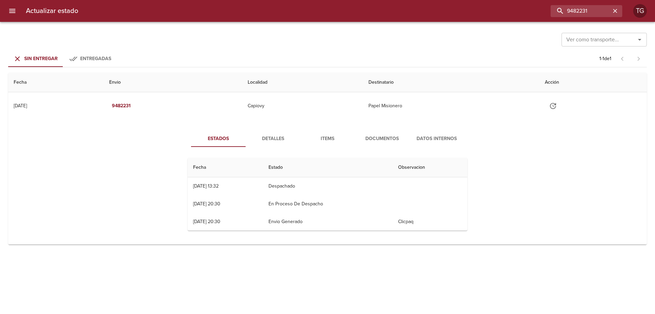
click at [380, 139] on span "Documentos" at bounding box center [382, 138] width 46 height 9
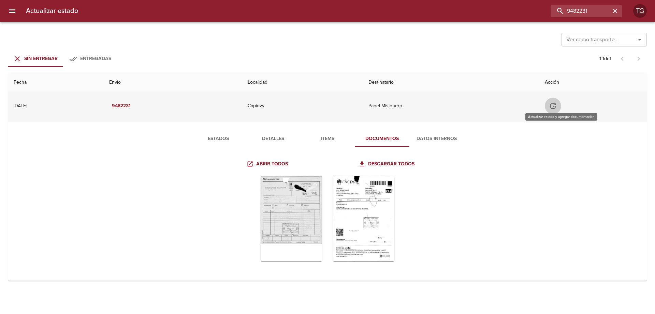
click at [561, 103] on button "Tabla de envíos del cliente" at bounding box center [553, 106] width 16 height 16
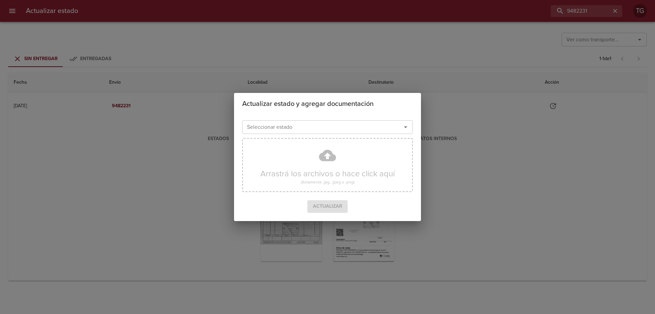
click at [349, 128] on input "Seleccionar estado" at bounding box center [317, 127] width 146 height 10
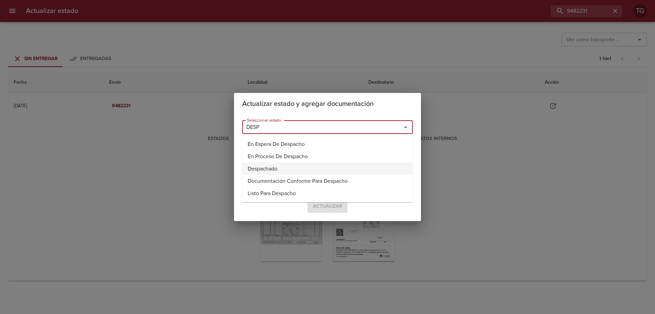
click at [318, 173] on li "Despachado" at bounding box center [327, 168] width 171 height 12
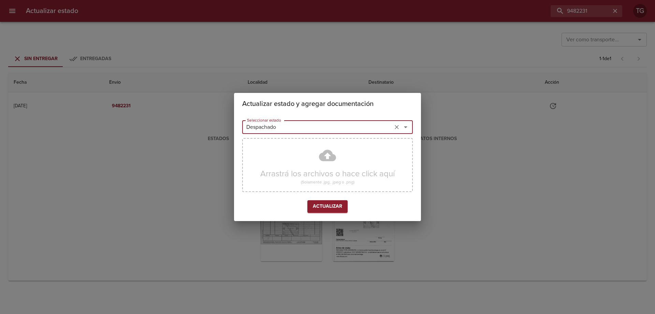
type input "Despachado"
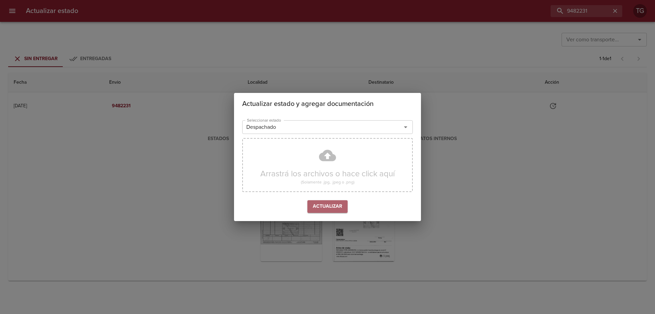
click at [317, 203] on span "Actualizar" at bounding box center [327, 206] width 29 height 9
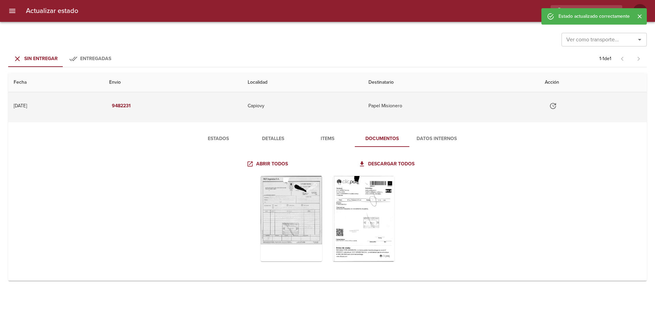
click at [196, 107] on td "9482231" at bounding box center [173, 105] width 139 height 27
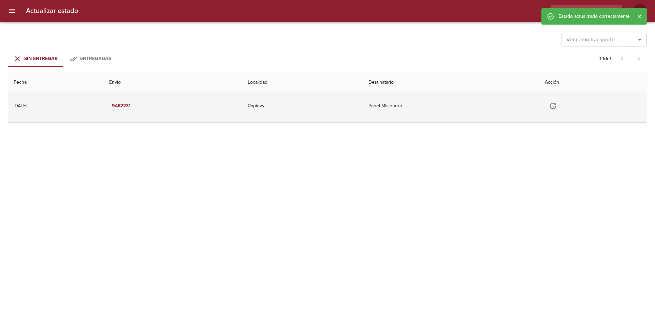
click at [233, 111] on td "9482231" at bounding box center [173, 105] width 139 height 27
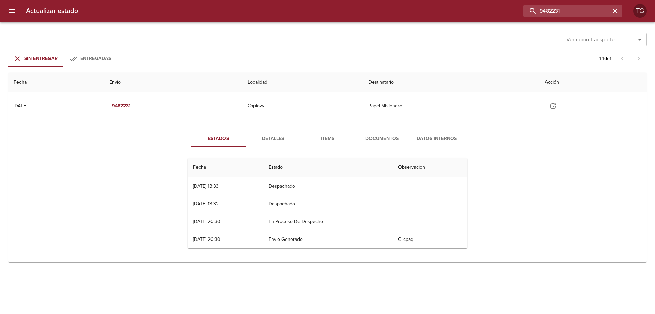
drag, startPoint x: 592, startPoint y: 9, endPoint x: 233, endPoint y: -3, distance: 359.5
click at [233, 0] on html "Actualizar estado 9482231 TG Ver como transporte... Ver como transporte... Sin …" at bounding box center [327, 0] width 655 height 0
paste input "9497530"
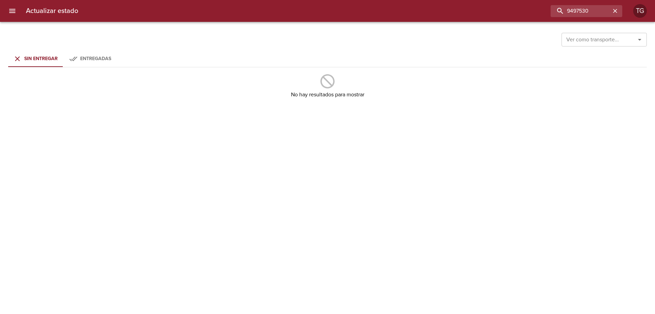
click at [94, 56] on span "Entregadas" at bounding box center [95, 59] width 31 height 6
drag, startPoint x: 571, startPoint y: 7, endPoint x: 553, endPoint y: 4, distance: 18.3
click at [552, 6] on input "9497530" at bounding box center [566, 11] width 87 height 12
click at [33, 58] on span "Sin Entregar" at bounding box center [40, 59] width 33 height 6
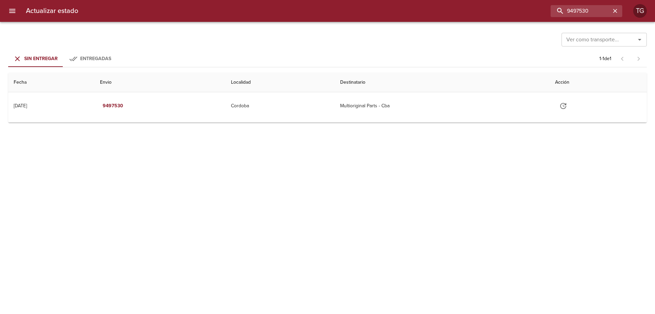
click at [396, 101] on td "Multioriginal Parts - Cba" at bounding box center [442, 105] width 215 height 27
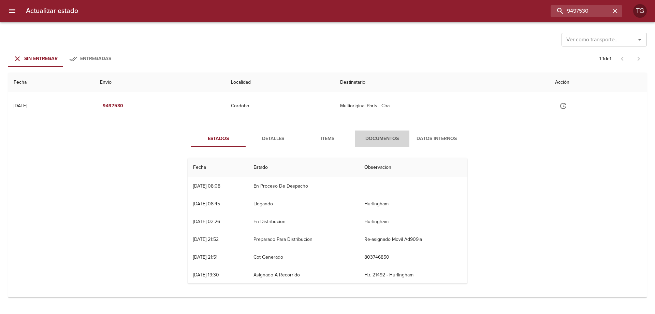
click at [384, 135] on span "Documentos" at bounding box center [382, 138] width 46 height 9
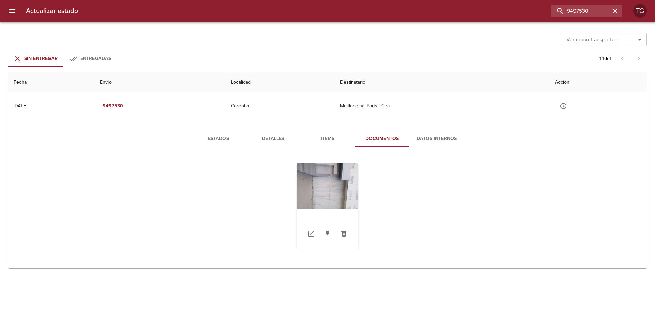
click at [352, 192] on div "Tabla de envíos del cliente" at bounding box center [327, 205] width 61 height 85
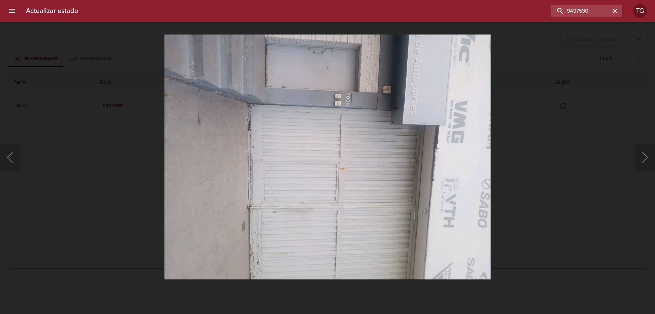
click at [535, 129] on div "Lightbox" at bounding box center [327, 157] width 655 height 314
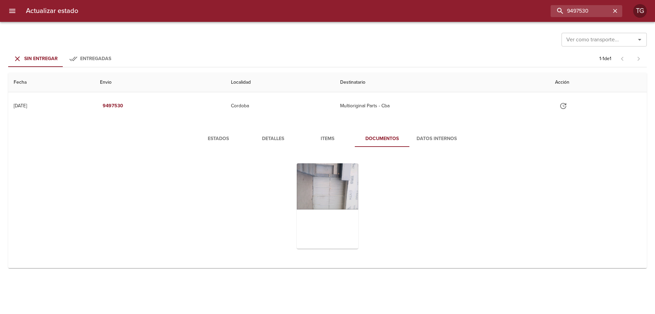
click at [224, 144] on button "Estados" at bounding box center [218, 138] width 55 height 16
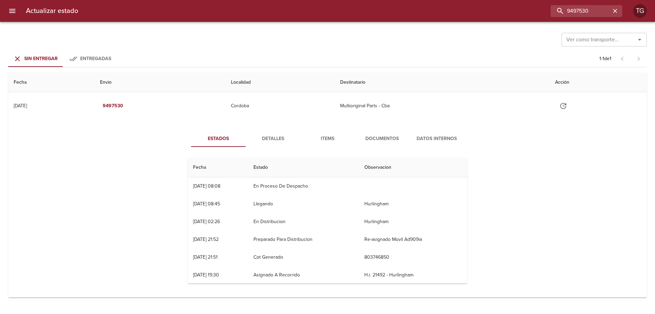
click at [382, 135] on span "Documentos" at bounding box center [382, 138] width 46 height 9
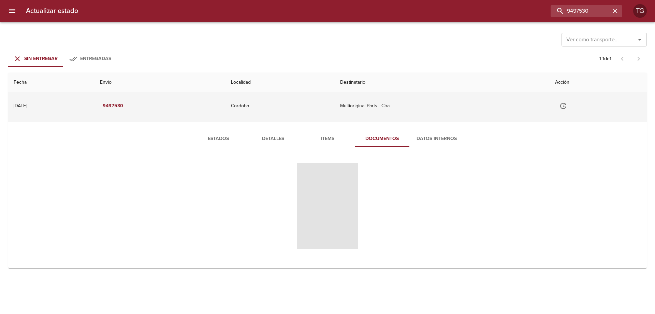
click at [392, 104] on td "Multioriginal Parts - Cba" at bounding box center [442, 105] width 215 height 27
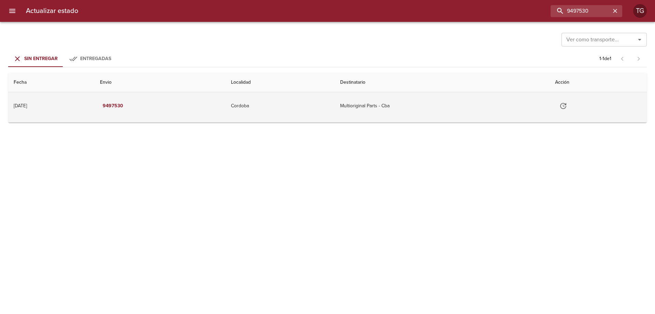
click at [371, 115] on td "Multioriginal Parts - Cba" at bounding box center [442, 105] width 215 height 27
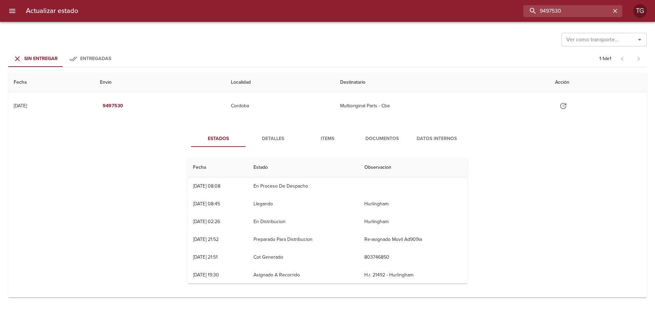
drag, startPoint x: 591, startPoint y: 9, endPoint x: 323, endPoint y: 2, distance: 267.2
click at [329, 3] on div "Actualizar estado 9497530 TG" at bounding box center [327, 11] width 655 height 22
paste input "519212"
type input "9519212"
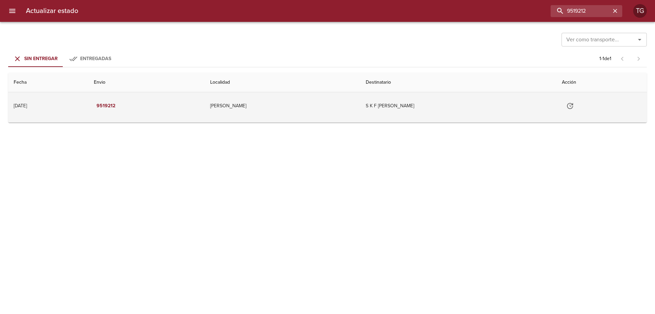
click at [360, 109] on td "Alvear" at bounding box center [283, 105] width 156 height 27
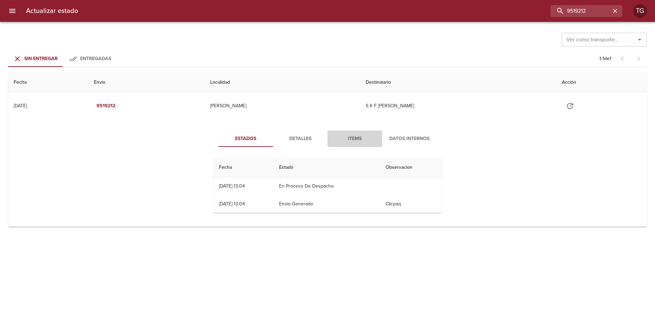
click at [355, 138] on span "Items" at bounding box center [355, 138] width 46 height 9
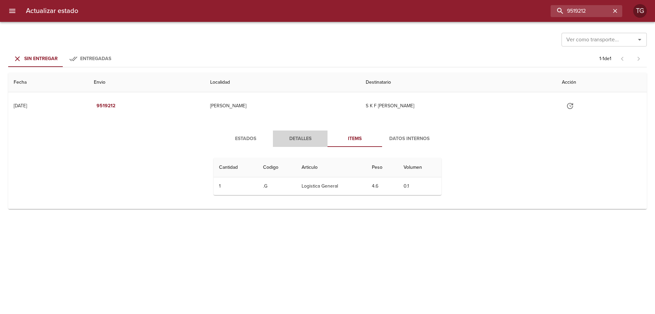
click at [303, 142] on span "Detalles" at bounding box center [300, 138] width 46 height 9
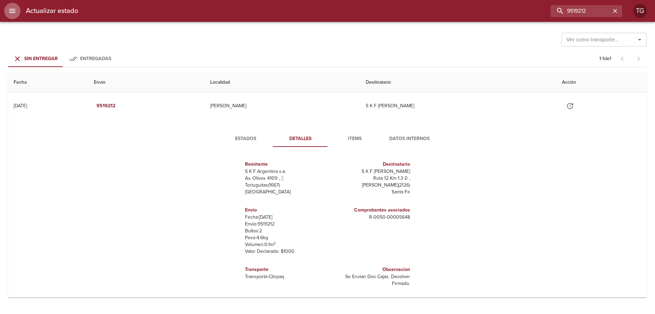
click at [12, 14] on icon "menu" at bounding box center [12, 11] width 8 height 8
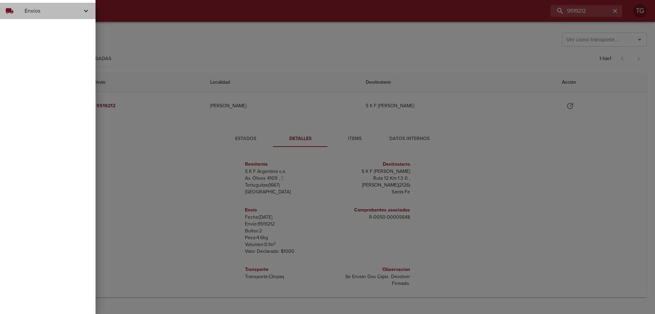
click at [52, 13] on span "Envíos" at bounding box center [53, 11] width 57 height 8
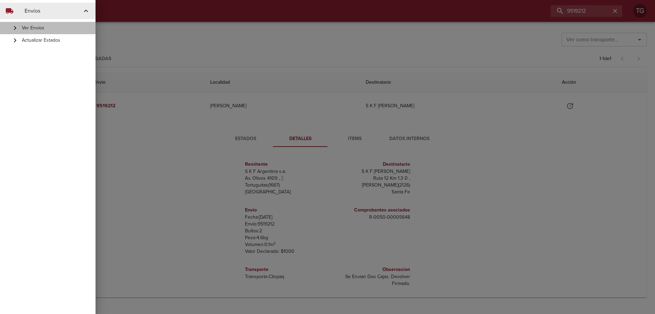
click at [59, 30] on span "Ver Envíos" at bounding box center [56, 28] width 68 height 7
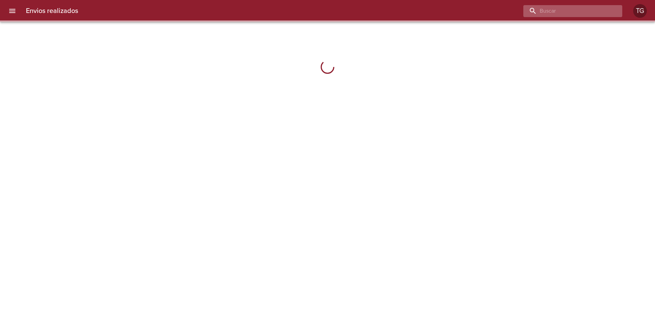
click at [589, 11] on input "buscar" at bounding box center [566, 11] width 87 height 12
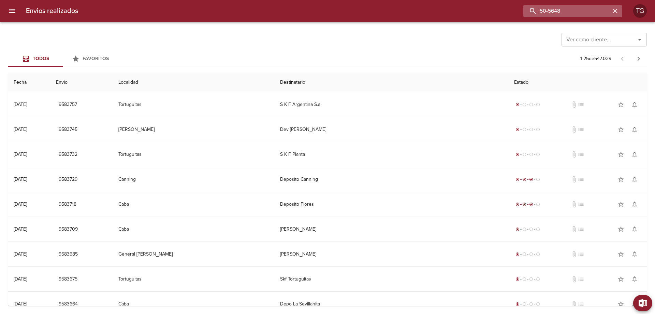
type input "50-5648"
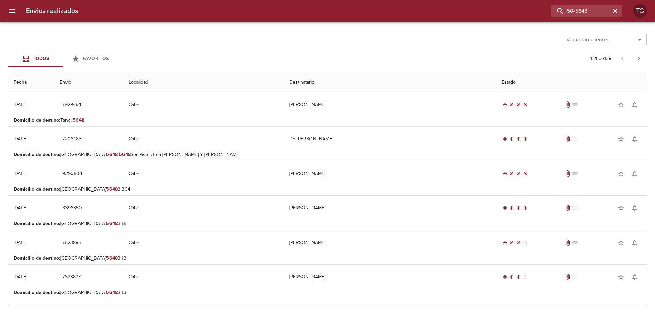
click at [587, 39] on input "Ver como cliente..." at bounding box center [594, 40] width 61 height 10
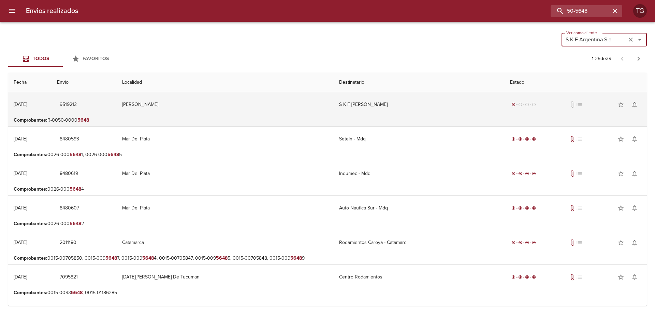
type input "S K F Argentina S.a."
click at [397, 113] on td "S K F Alvear" at bounding box center [419, 104] width 171 height 25
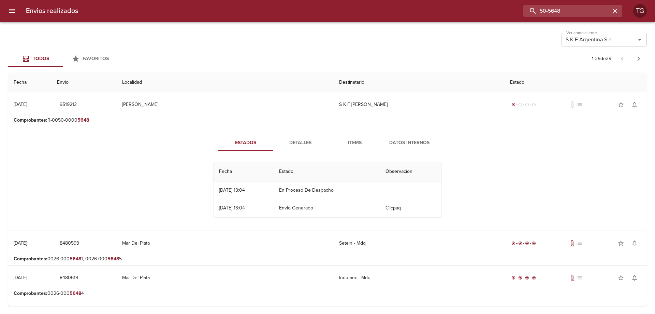
drag, startPoint x: 606, startPoint y: 11, endPoint x: 371, endPoint y: 10, distance: 234.7
click at [371, 10] on div "50-5648" at bounding box center [353, 11] width 539 height 12
paste input "953028"
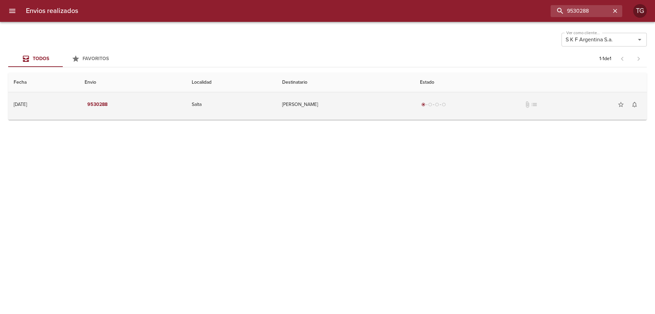
click at [355, 103] on td "Tomas Moreno" at bounding box center [346, 104] width 138 height 25
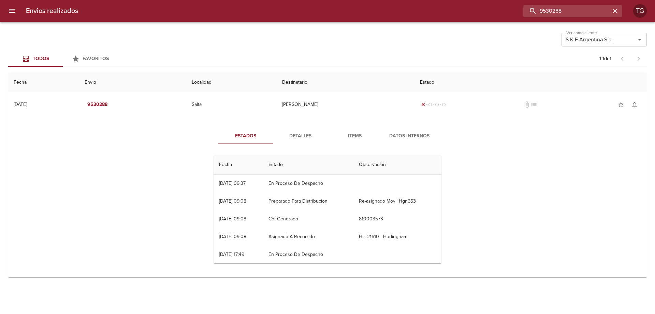
drag, startPoint x: 599, startPoint y: 5, endPoint x: 348, endPoint y: 3, distance: 250.8
click at [389, 5] on div "9530288" at bounding box center [353, 11] width 539 height 12
paste input "9508009"
type input "9508009"
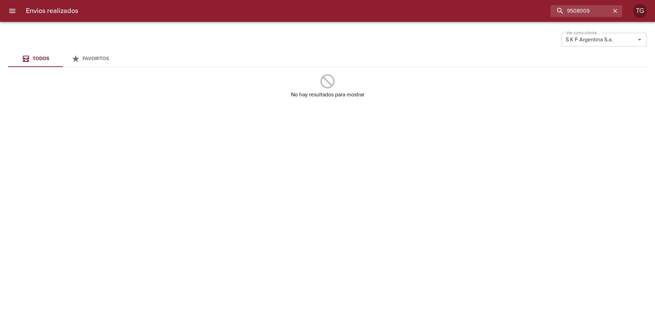
click at [13, 8] on icon "menu" at bounding box center [12, 11] width 8 height 8
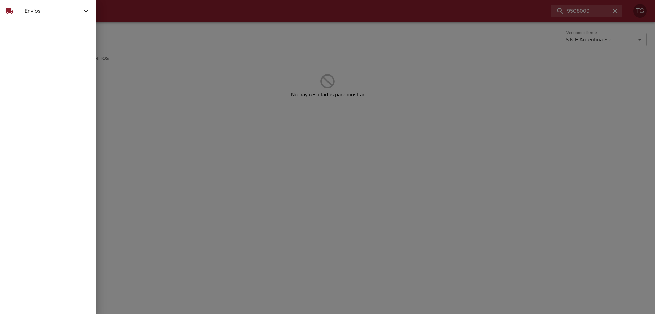
click at [35, 10] on span "Envíos" at bounding box center [53, 11] width 57 height 8
click at [55, 40] on span "Actualizar Estados" at bounding box center [56, 40] width 68 height 7
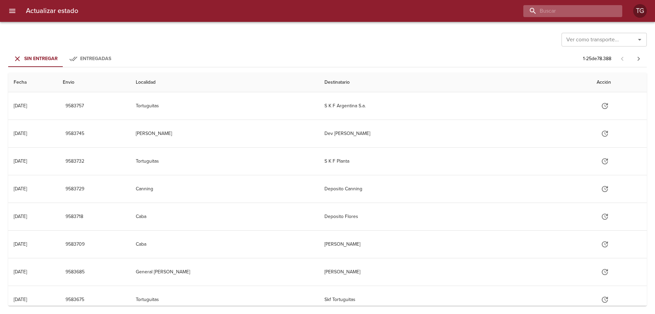
click at [569, 10] on input "buscar" at bounding box center [566, 11] width 87 height 12
paste input "9508009"
click at [541, 9] on input "9508009" at bounding box center [566, 11] width 87 height 12
type input "9508009"
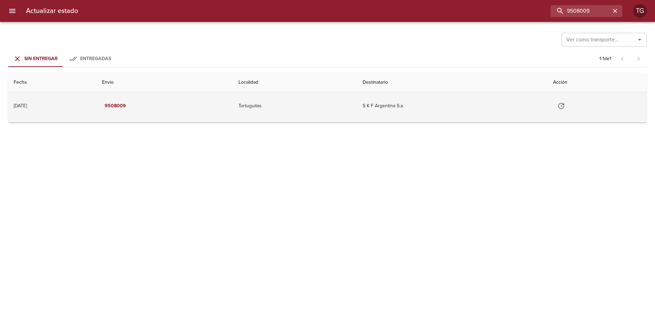
click at [478, 95] on td "S K F Argentina S.a." at bounding box center [452, 105] width 190 height 27
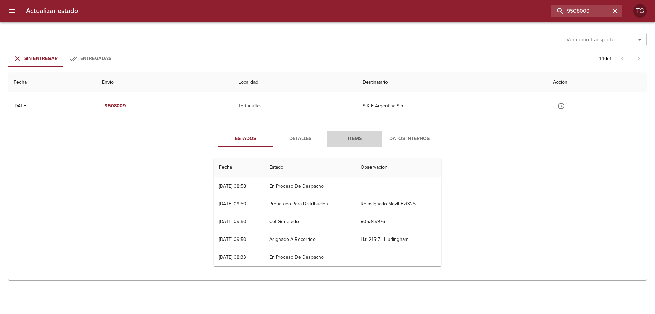
click at [355, 139] on span "Items" at bounding box center [355, 138] width 46 height 9
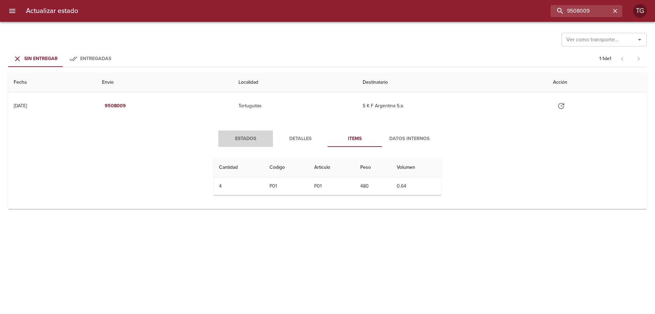
click at [246, 137] on span "Estados" at bounding box center [245, 138] width 46 height 9
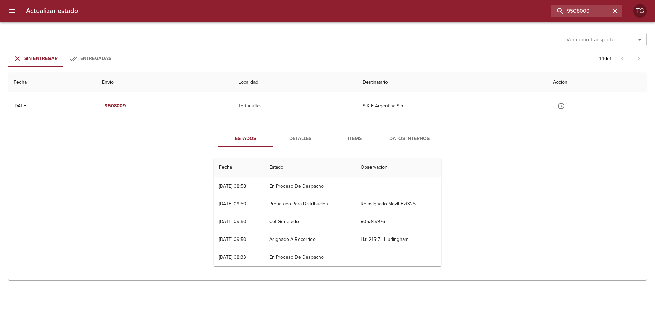
click at [295, 137] on span "Detalles" at bounding box center [300, 138] width 46 height 9
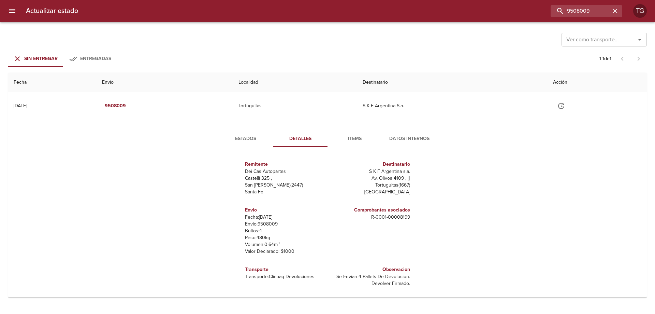
click at [244, 140] on span "Estados" at bounding box center [245, 138] width 46 height 9
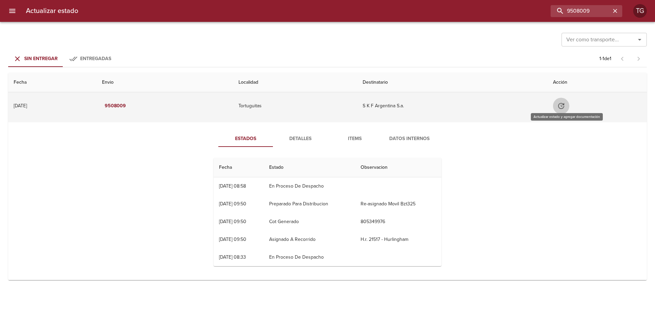
click at [565, 106] on icon "Tabla de envíos del cliente" at bounding box center [561, 106] width 8 height 8
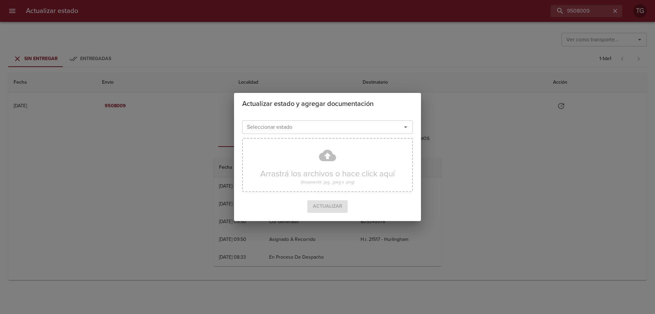
click at [353, 130] on input "Seleccionar estado" at bounding box center [317, 127] width 146 height 10
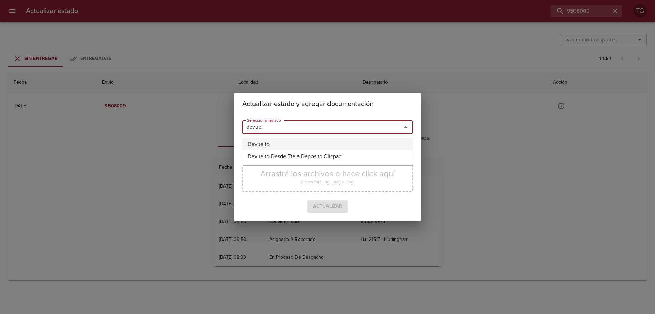
click at [266, 141] on li "Devuelto" at bounding box center [327, 144] width 171 height 12
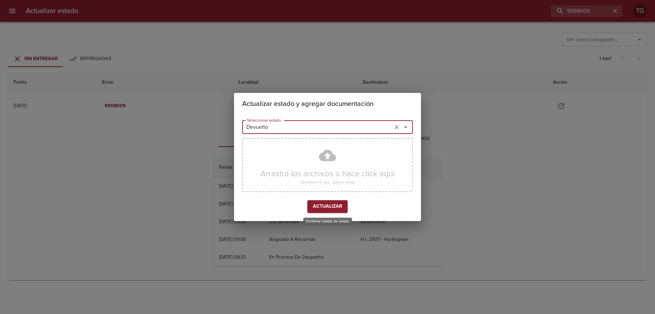
type input "Devuelto"
click at [327, 204] on span "Actualizar" at bounding box center [327, 206] width 29 height 9
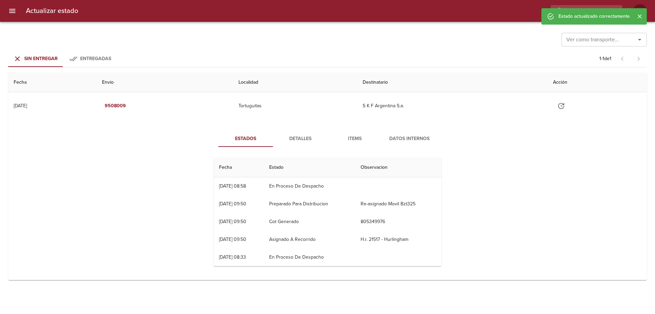
click at [638, 15] on icon "Cerrar" at bounding box center [640, 16] width 4 height 4
drag, startPoint x: 596, startPoint y: 5, endPoint x: 475, endPoint y: 3, distance: 121.5
click at [490, 6] on div "9508009" at bounding box center [353, 11] width 539 height 12
paste input "9539531"
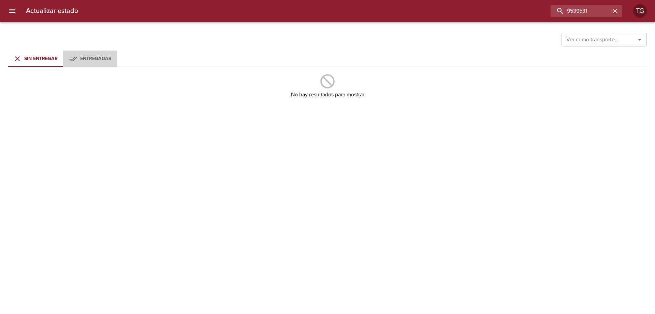
click at [84, 55] on div "Entregadas" at bounding box center [95, 59] width 31 height 9
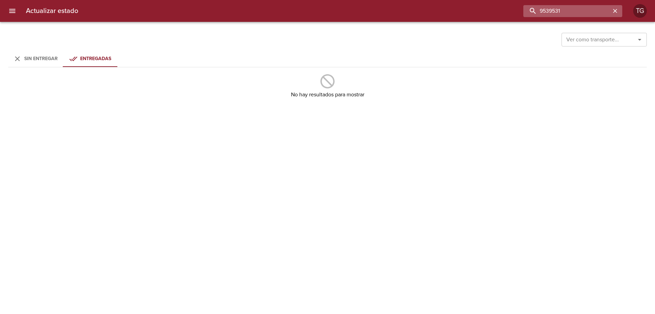
click at [570, 9] on input "9539531" at bounding box center [566, 11] width 87 height 12
type input "9539531"
click at [38, 57] on button "Sin Entregar" at bounding box center [35, 58] width 55 height 16
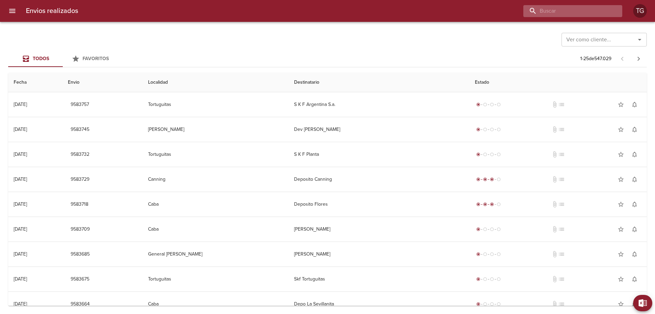
click at [589, 13] on input "buscar" at bounding box center [566, 11] width 87 height 12
paste input "9497510"
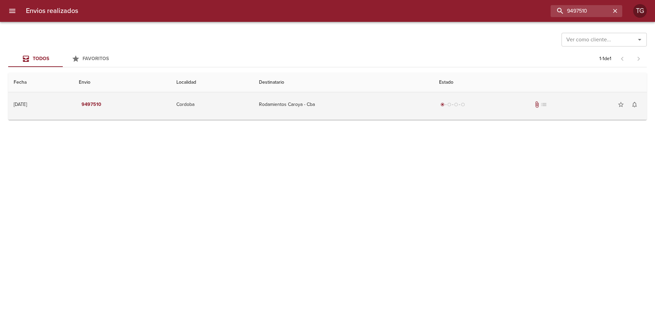
click at [285, 107] on td "Rodamientos Caroya - Cba" at bounding box center [343, 104] width 180 height 25
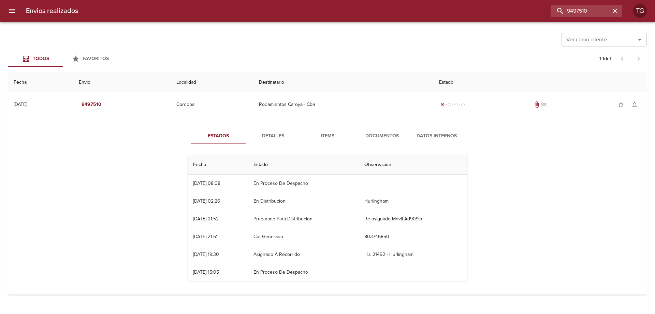
click at [275, 129] on div "Estados Detalles Items Documentos Datos Internos Fecha Estado Observacion 18/08…" at bounding box center [328, 206] width 628 height 175
click at [276, 130] on button "Detalles" at bounding box center [273, 136] width 55 height 16
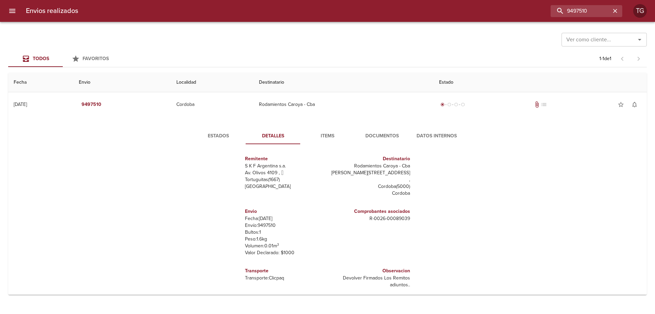
scroll to position [3, 0]
drag, startPoint x: 368, startPoint y: 210, endPoint x: 414, endPoint y: 212, distance: 46.4
click at [414, 212] on div "Remitente S K F Argentina s.a. Av. Olivos 4109 ,   Tortuguitas ( 1667 ) [GEOGRA…" at bounding box center [327, 217] width 285 height 136
copy p "R - 0026 - 00089039"
drag, startPoint x: 594, startPoint y: 6, endPoint x: 330, endPoint y: 26, distance: 264.1
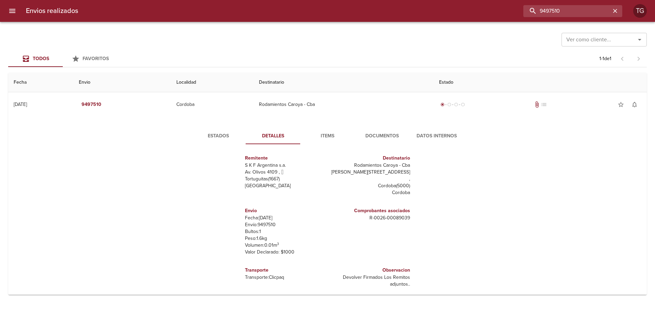
click at [346, 0] on div "Envios realizados 9497510 TG Ver como cliente... Ver como cliente... Todos Favo…" at bounding box center [327, 0] width 655 height 0
paste input "3"
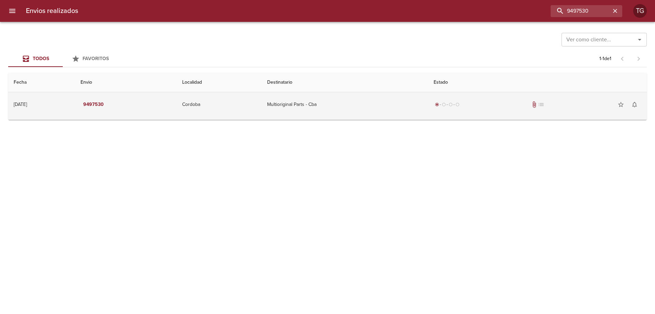
click at [419, 95] on td "Multioriginal Parts - Cba" at bounding box center [345, 104] width 167 height 25
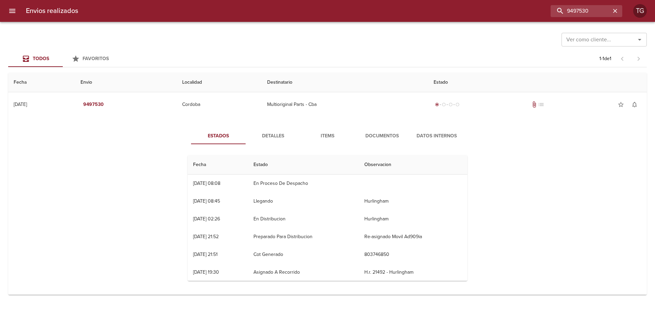
click at [369, 137] on span "Documentos" at bounding box center [382, 136] width 46 height 9
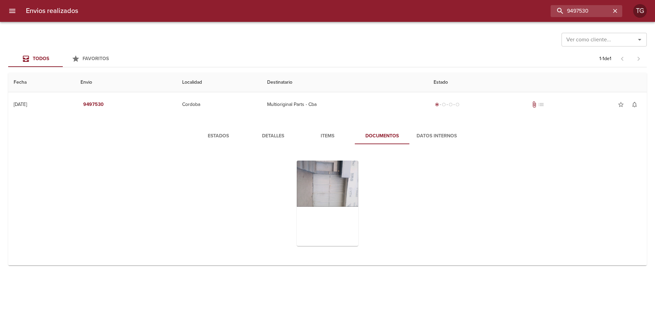
click at [223, 136] on span "Estados" at bounding box center [218, 136] width 46 height 9
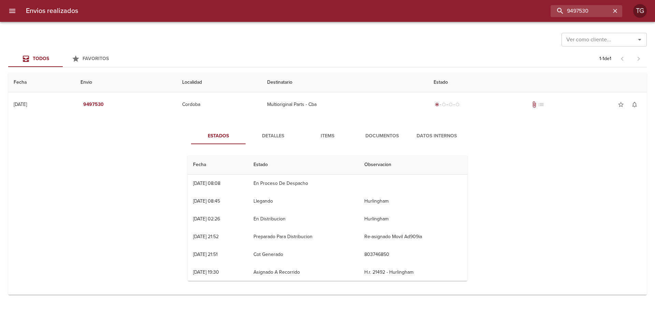
click at [278, 136] on span "Detalles" at bounding box center [273, 136] width 46 height 9
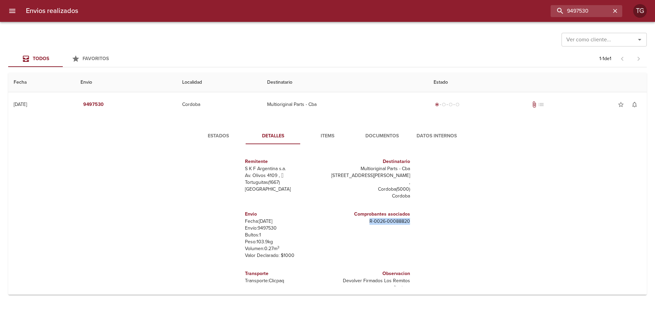
drag, startPoint x: 368, startPoint y: 213, endPoint x: 413, endPoint y: 212, distance: 44.7
click at [413, 212] on div "Remitente S K F Argentina s.a. Av. Olivos 4109 ,   Tortuguitas ( 1667 ) [GEOGRA…" at bounding box center [327, 217] width 285 height 136
click at [406, 219] on div "Comprobantes asociados R - 0026 - 00088820" at bounding box center [370, 217] width 80 height 20
copy p "R - 0026 - 00088820"
drag, startPoint x: 495, startPoint y: 12, endPoint x: 422, endPoint y: 19, distance: 73.1
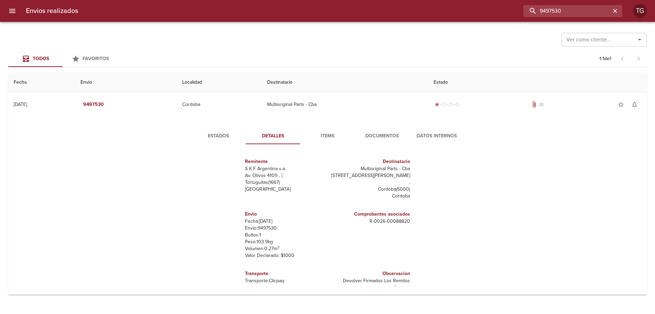
click at [423, 17] on div "Envios realizados 9497530 TG" at bounding box center [327, 11] width 655 height 22
paste input "04"
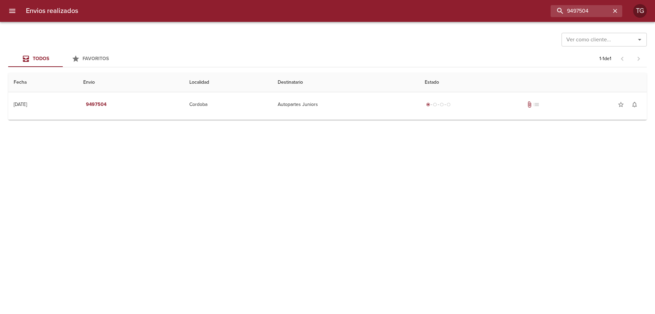
click at [275, 121] on div "Ver como cliente... Ver como cliente... Todos Favoritos 1 - 1 de 1 Fecha Envio …" at bounding box center [327, 168] width 655 height 292
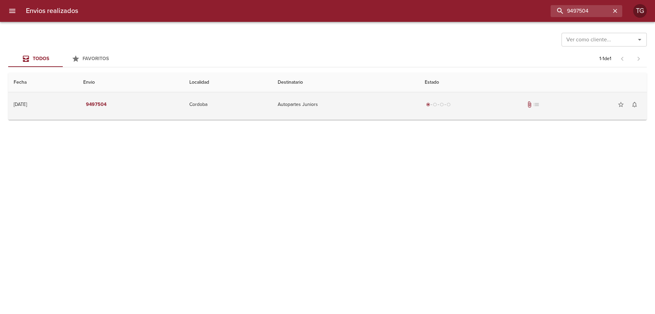
click at [297, 110] on td "Autopartes Juniors" at bounding box center [345, 104] width 147 height 25
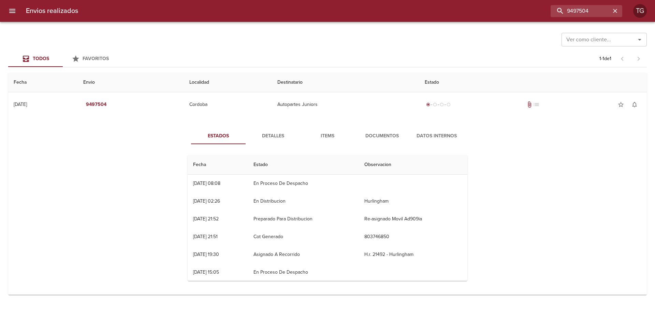
click at [268, 138] on span "Detalles" at bounding box center [273, 136] width 46 height 9
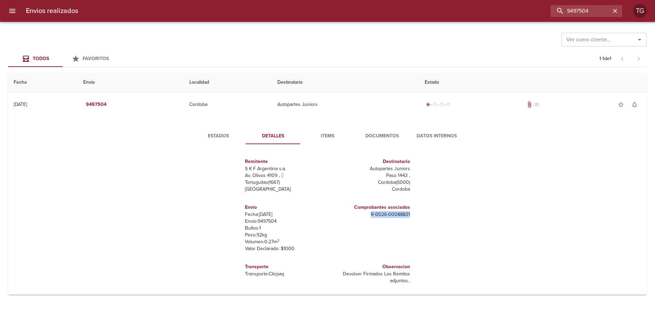
drag, startPoint x: 369, startPoint y: 213, endPoint x: 419, endPoint y: 216, distance: 50.2
click at [419, 216] on div "Remitente S K F Argentina s.a. Av. Olivos 4109 ,   Tortuguitas ( 1667 ) Buenos …" at bounding box center [327, 217] width 285 height 136
copy p "R - 0026 - 00088831"
drag, startPoint x: 603, startPoint y: 9, endPoint x: 454, endPoint y: 31, distance: 150.3
click at [454, 0] on div "Envios realizados 9497504 TG Ver como cliente... Ver como cliente... Todos Favo…" at bounding box center [327, 0] width 655 height 0
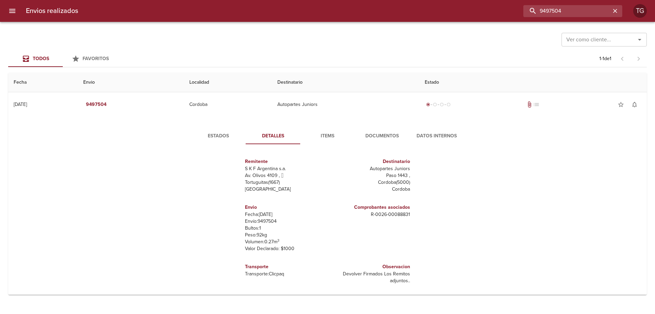
paste input "50242"
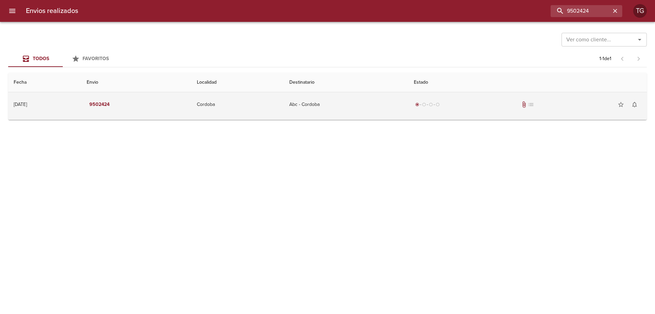
click at [331, 96] on td "Abc - Cordoba" at bounding box center [346, 104] width 125 height 25
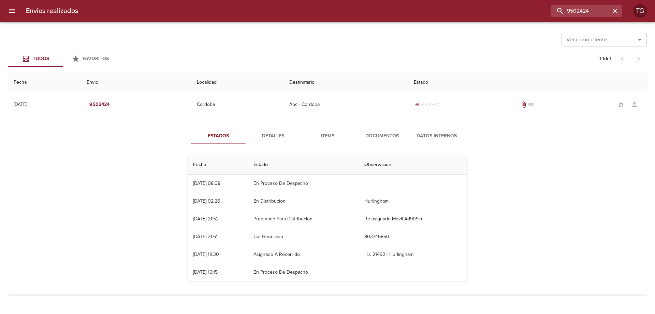
click at [273, 130] on button "Detalles" at bounding box center [273, 136] width 55 height 16
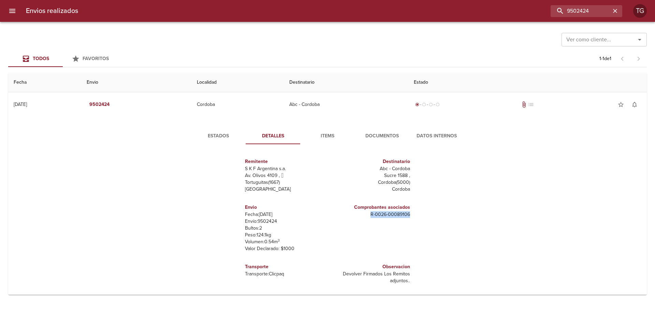
drag, startPoint x: 367, startPoint y: 212, endPoint x: 420, endPoint y: 220, distance: 52.9
click at [420, 220] on div "Remitente S K F Argentina s.a. Av. Olivos 4109 ,   Tortuguitas ( 1667 ) Buenos …" at bounding box center [327, 217] width 285 height 136
copy p "R - 0026 - 00089106"
drag, startPoint x: 588, startPoint y: 17, endPoint x: 435, endPoint y: 17, distance: 152.8
click at [436, 18] on div "Envios realizados 9502424 TG" at bounding box center [327, 11] width 655 height 22
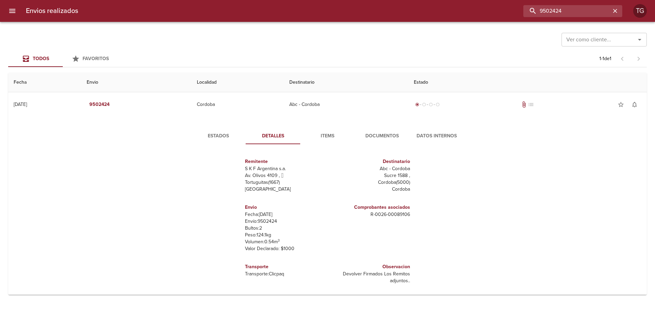
paste input "48"
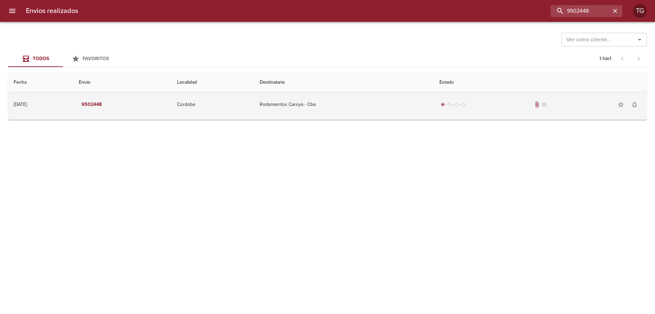
click at [254, 93] on td "Cordoba" at bounding box center [213, 104] width 83 height 25
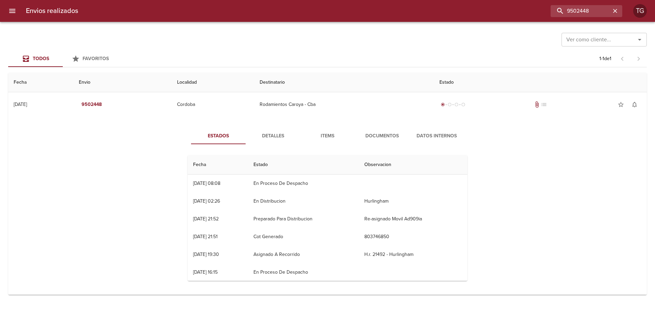
click at [258, 141] on button "Detalles" at bounding box center [273, 136] width 55 height 16
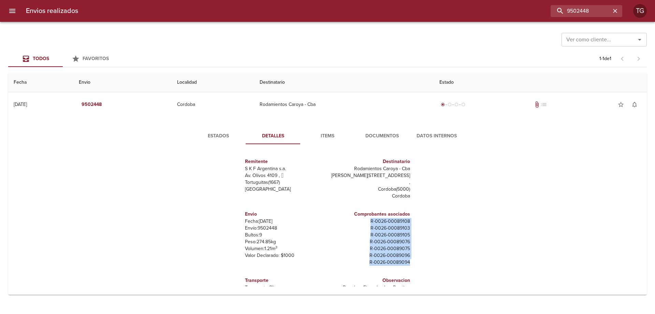
drag, startPoint x: 369, startPoint y: 214, endPoint x: 419, endPoint y: 256, distance: 65.4
click at [419, 256] on div "Remitente S K F Argentina s.a. Av. Olivos 4109 ,   Tortuguitas ( 1667 ) [GEOGRA…" at bounding box center [327, 217] width 285 height 136
copy div "R - 0026 - 00089108 R - 0026 - 00089103 R - 0026 - 00089105 R - 0026 - 00089076…"
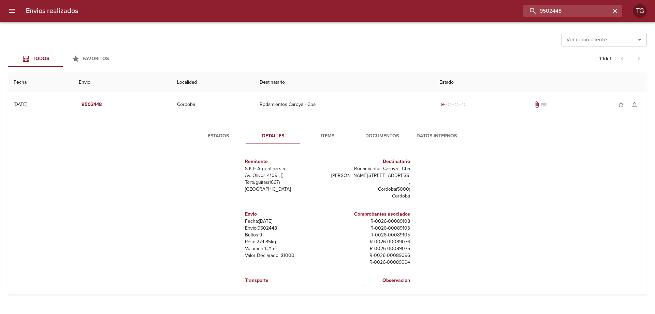
drag, startPoint x: 513, startPoint y: 14, endPoint x: 332, endPoint y: 21, distance: 181.0
click at [361, 14] on div "9502448" at bounding box center [353, 11] width 539 height 12
paste input "32"
type input "9502432"
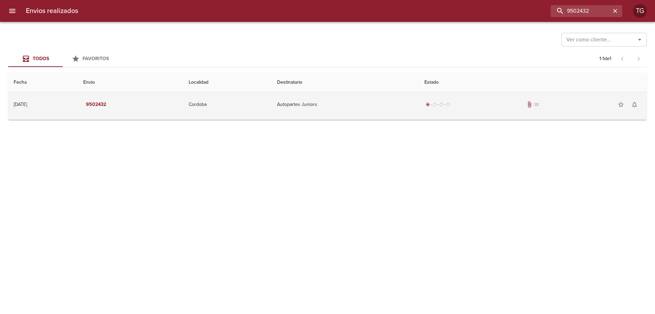
click at [382, 96] on td "Autopartes Juniors" at bounding box center [345, 104] width 147 height 25
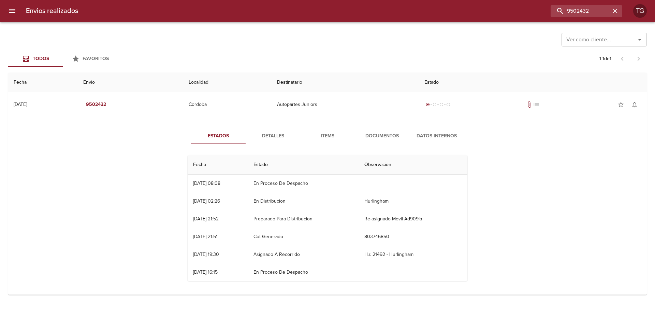
drag, startPoint x: 275, startPoint y: 144, endPoint x: 277, endPoint y: 139, distance: 5.1
click at [276, 140] on button "Detalles" at bounding box center [273, 136] width 55 height 16
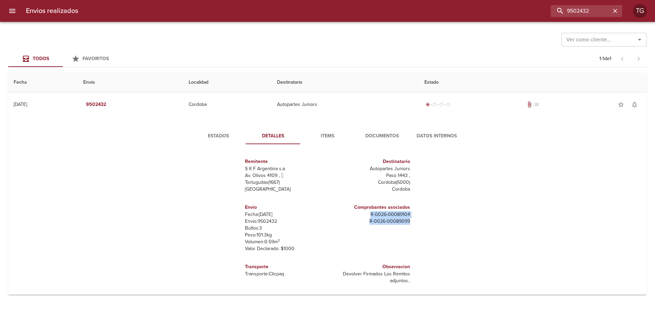
drag, startPoint x: 369, startPoint y: 214, endPoint x: 426, endPoint y: 220, distance: 58.0
click at [426, 220] on div "Remitente S K F Argentina s.a. Av. Olivos 4109 ,   Tortuguitas ( 1667 ) [GEOGRA…" at bounding box center [327, 217] width 285 height 136
click at [420, 219] on div "Remitente S K F Argentina s.a. Av. Olivos 4109 ,   Tortuguitas ( 1667 ) [GEOGRA…" at bounding box center [327, 217] width 285 height 136
drag, startPoint x: 398, startPoint y: 214, endPoint x: 339, endPoint y: 217, distance: 58.7
click at [339, 217] on div "Remitente S K F Argentina s.a. Av. Olivos 4109 ,   Tortuguitas ( 1667 ) [GEOGRA…" at bounding box center [327, 217] width 285 height 136
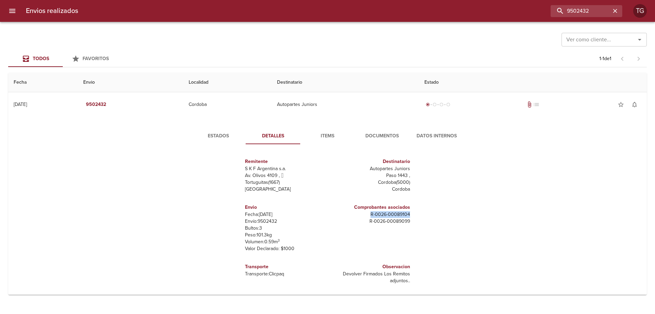
copy p "R - 0026 - 00089104"
click at [390, 223] on p "R - 0026 - 00089099" at bounding box center [370, 221] width 80 height 7
copy p "R - 0026 - 00089099"
